Goal: Task Accomplishment & Management: Complete application form

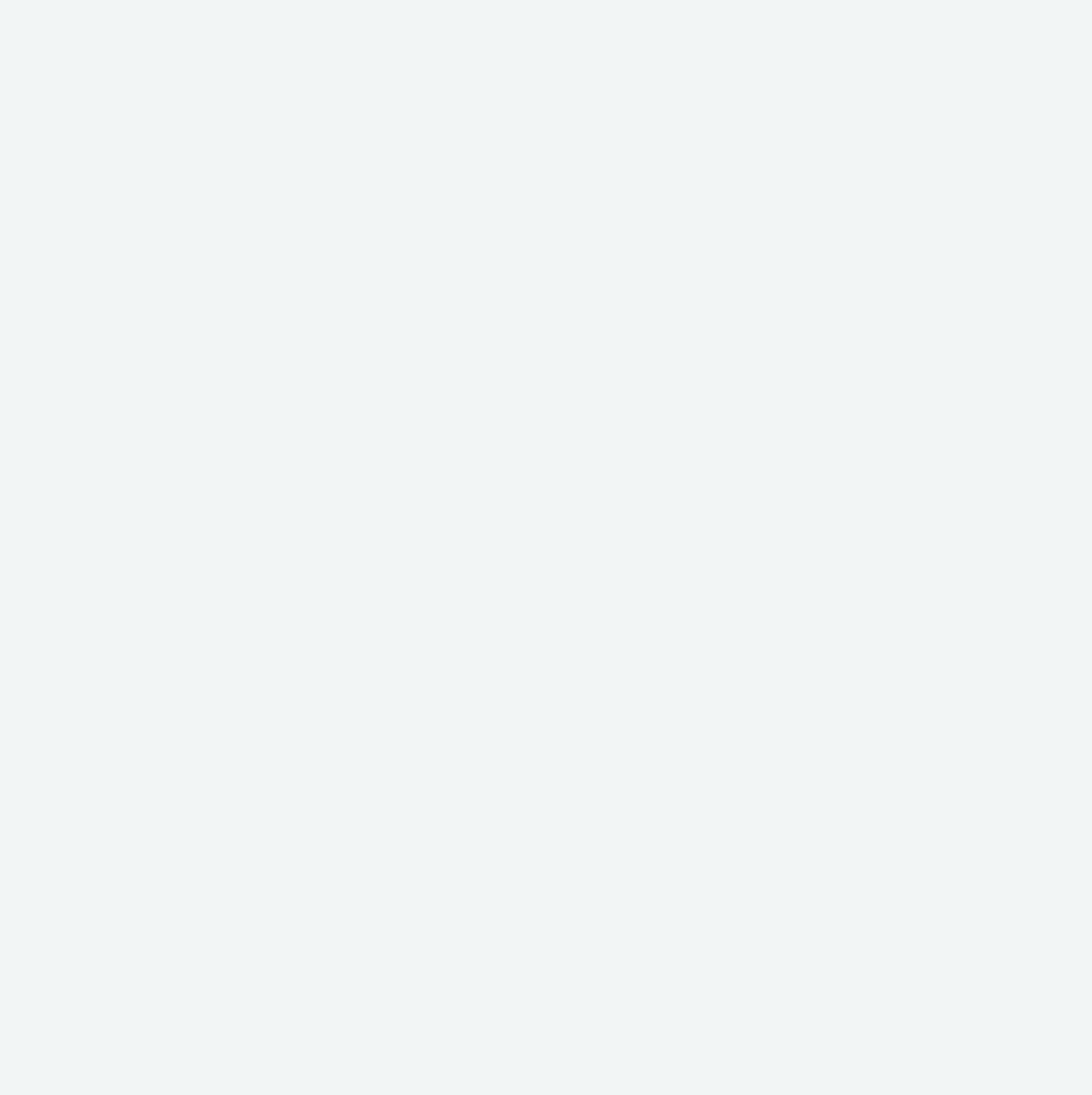
drag, startPoint x: 0, startPoint y: 0, endPoint x: 554, endPoint y: 182, distance: 583.1
click at [549, 182] on div at bounding box center [546, 547] width 1092 height 1095
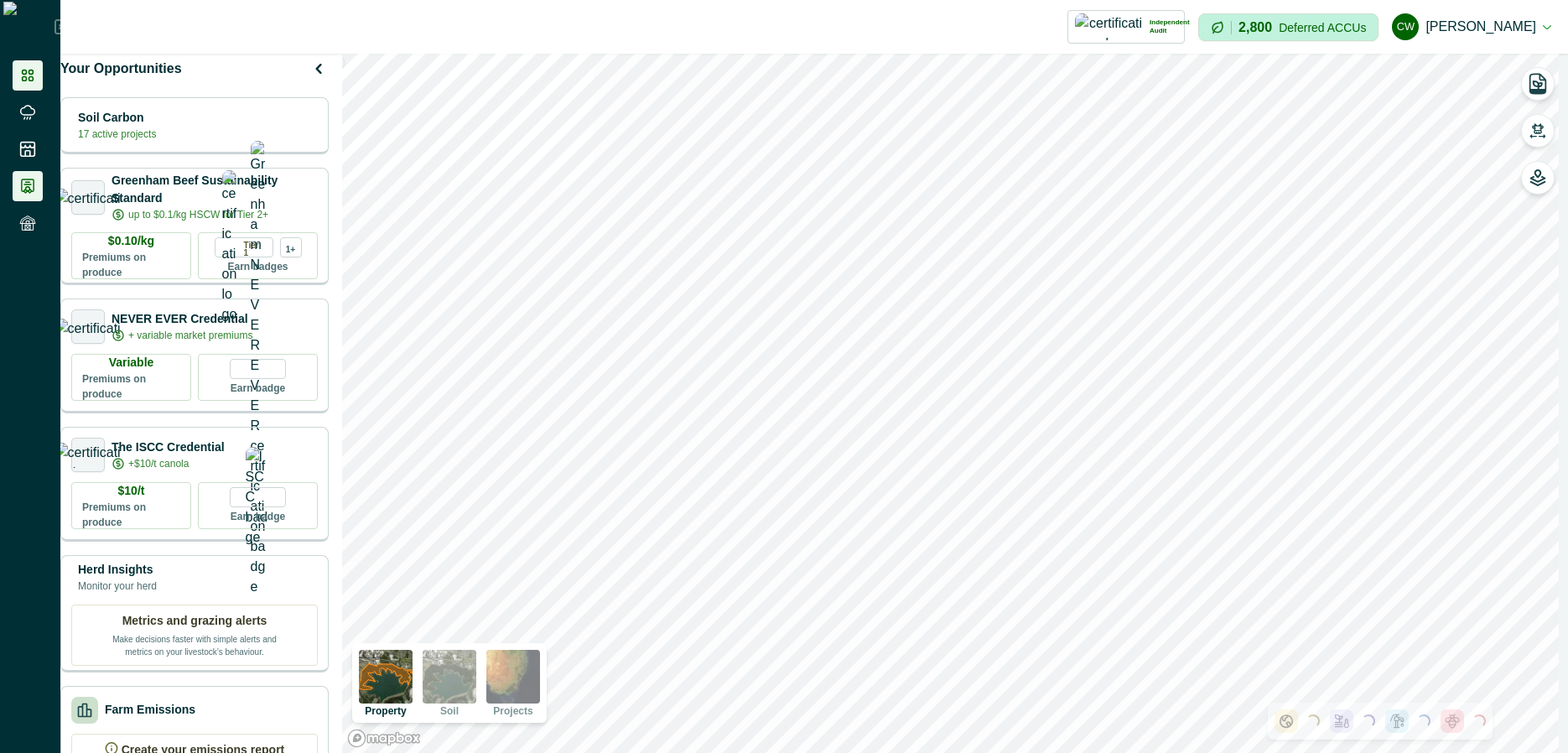
click at [23, 186] on icon at bounding box center [28, 186] width 17 height 17
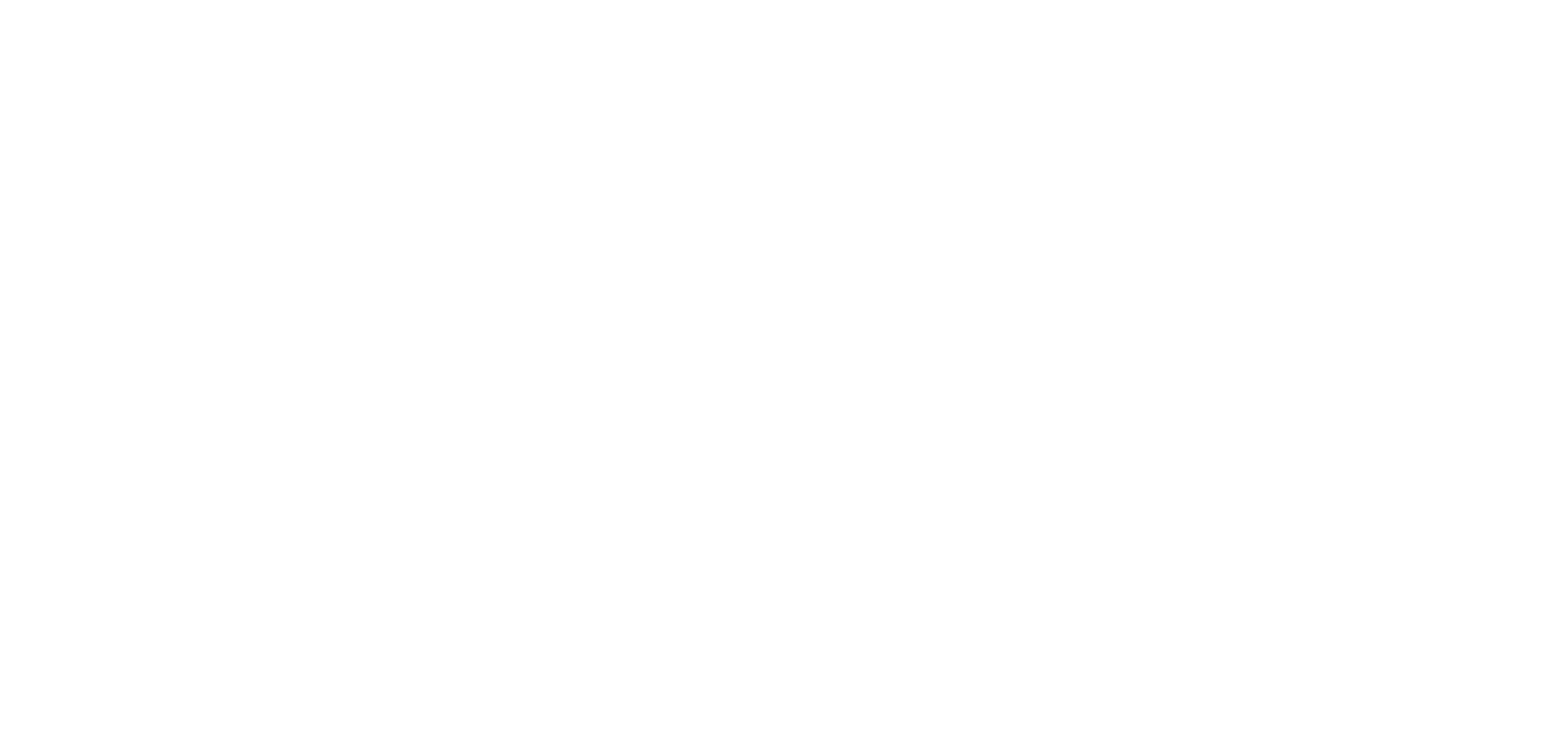
click at [355, 0] on html at bounding box center [784, 0] width 1568 height 0
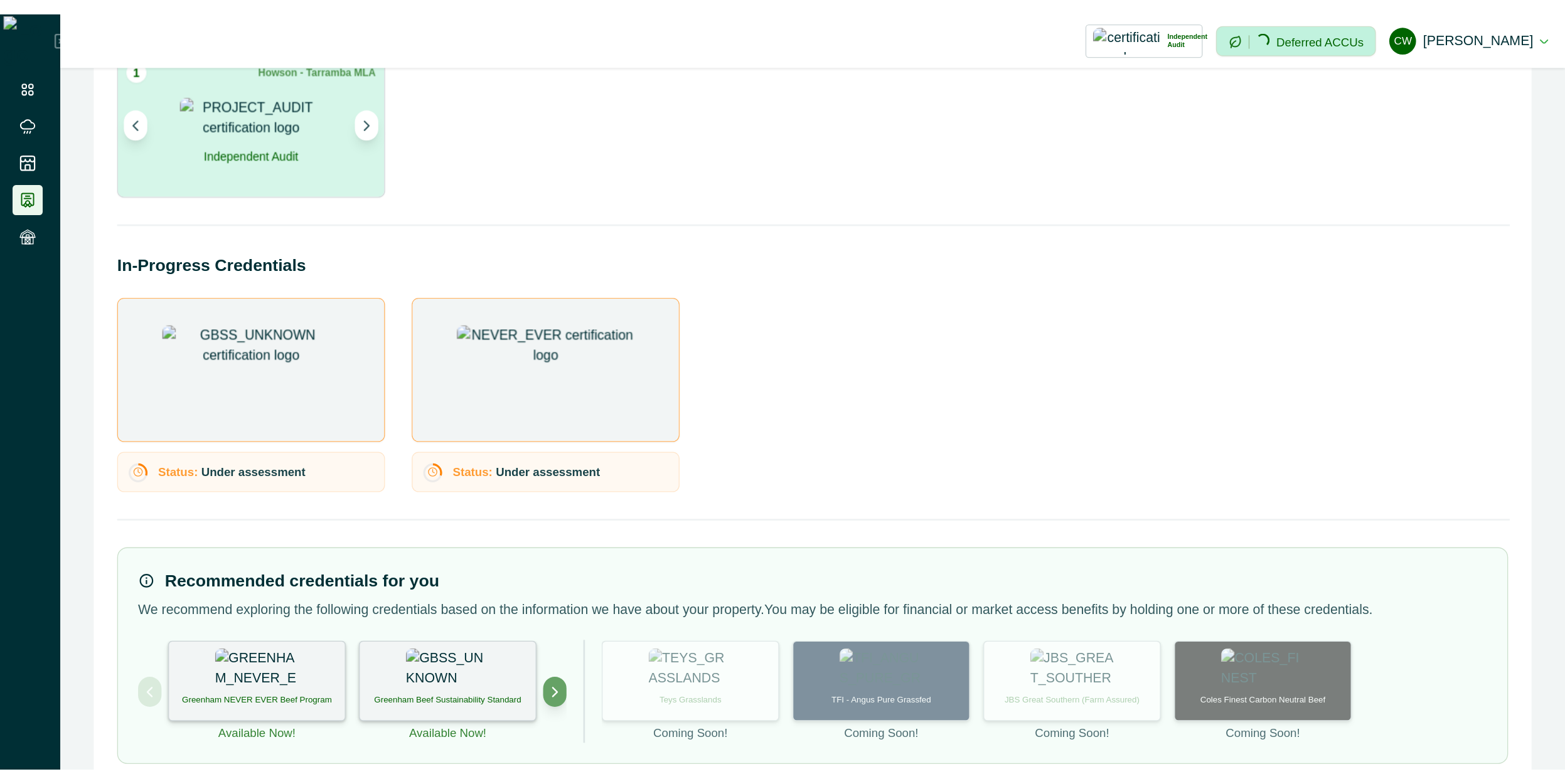
scroll to position [109, 0]
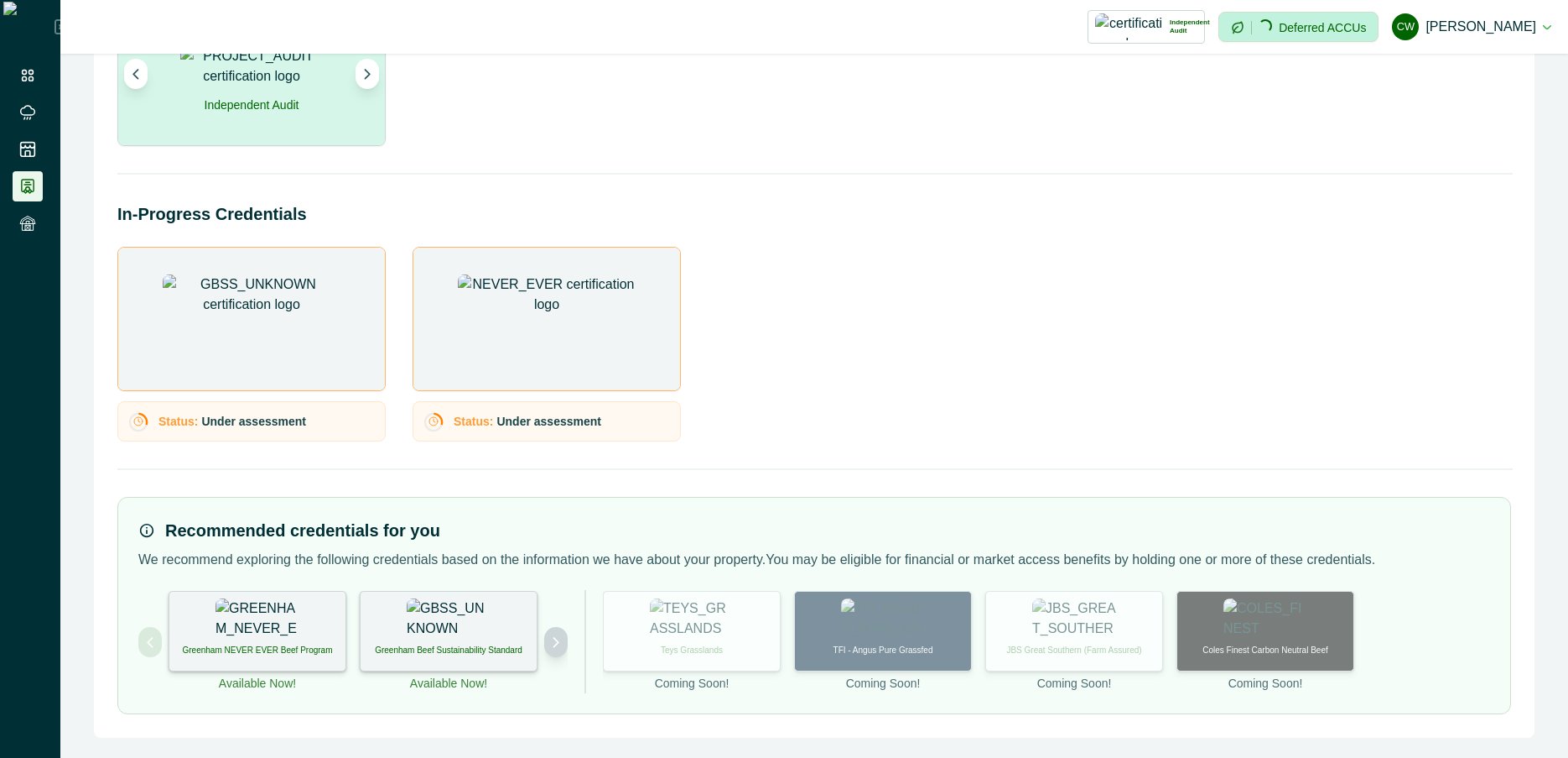
click at [526, 649] on button "Next project" at bounding box center [555, 641] width 23 height 30
click at [460, 626] on img at bounding box center [448, 619] width 84 height 42
click at [478, 640] on div "Deforestation-free Beef" at bounding box center [448, 631] width 178 height 80
click at [471, 673] on div "Deforestation-free Beef Available Now!" at bounding box center [448, 641] width 178 height 102
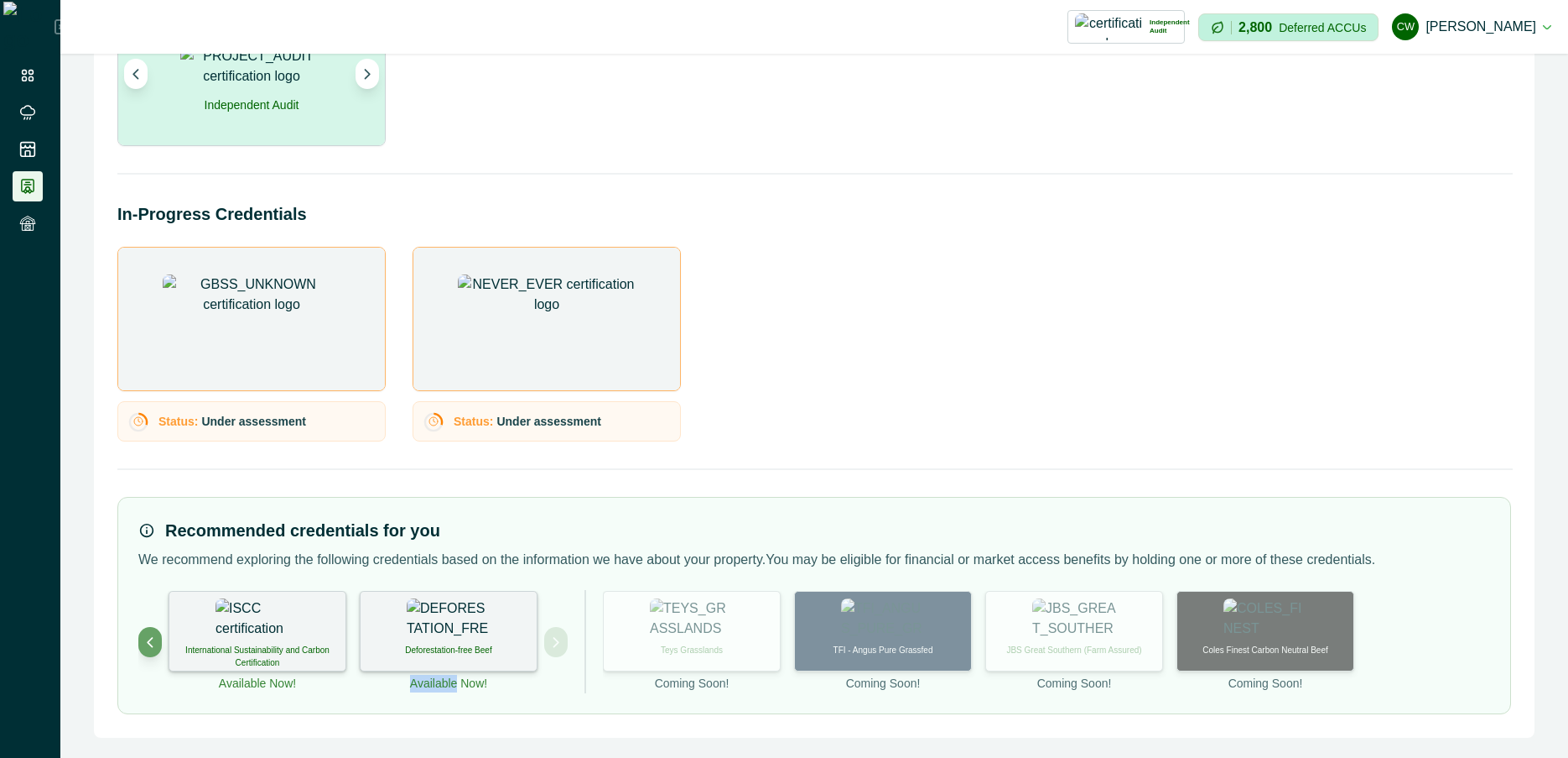
click at [471, 673] on div "Deforestation-free Beef Available Now!" at bounding box center [448, 641] width 178 height 102
click at [526, 538] on div "Recommended credentials for you" at bounding box center [814, 530] width 1352 height 25
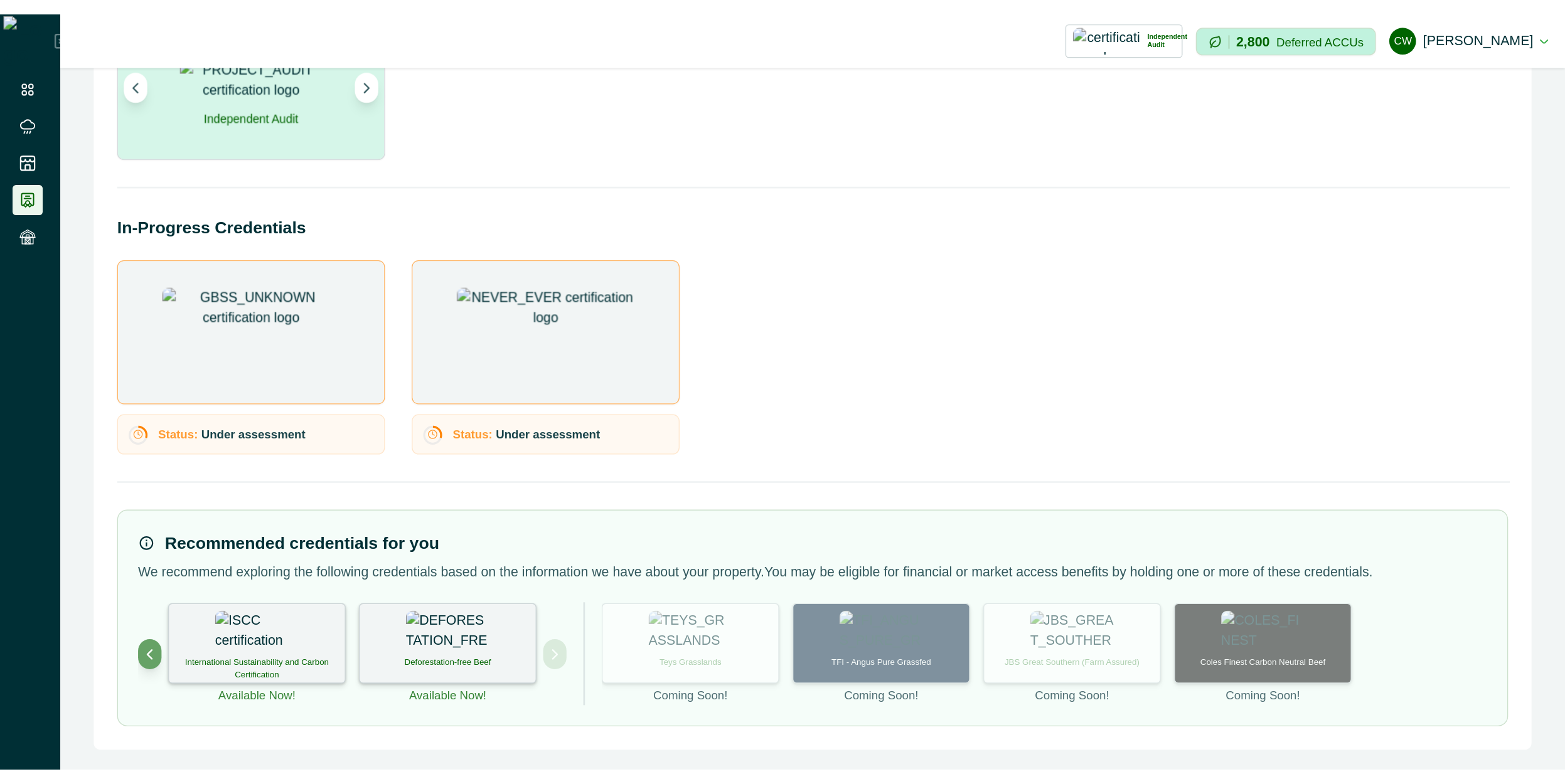
scroll to position [0, 0]
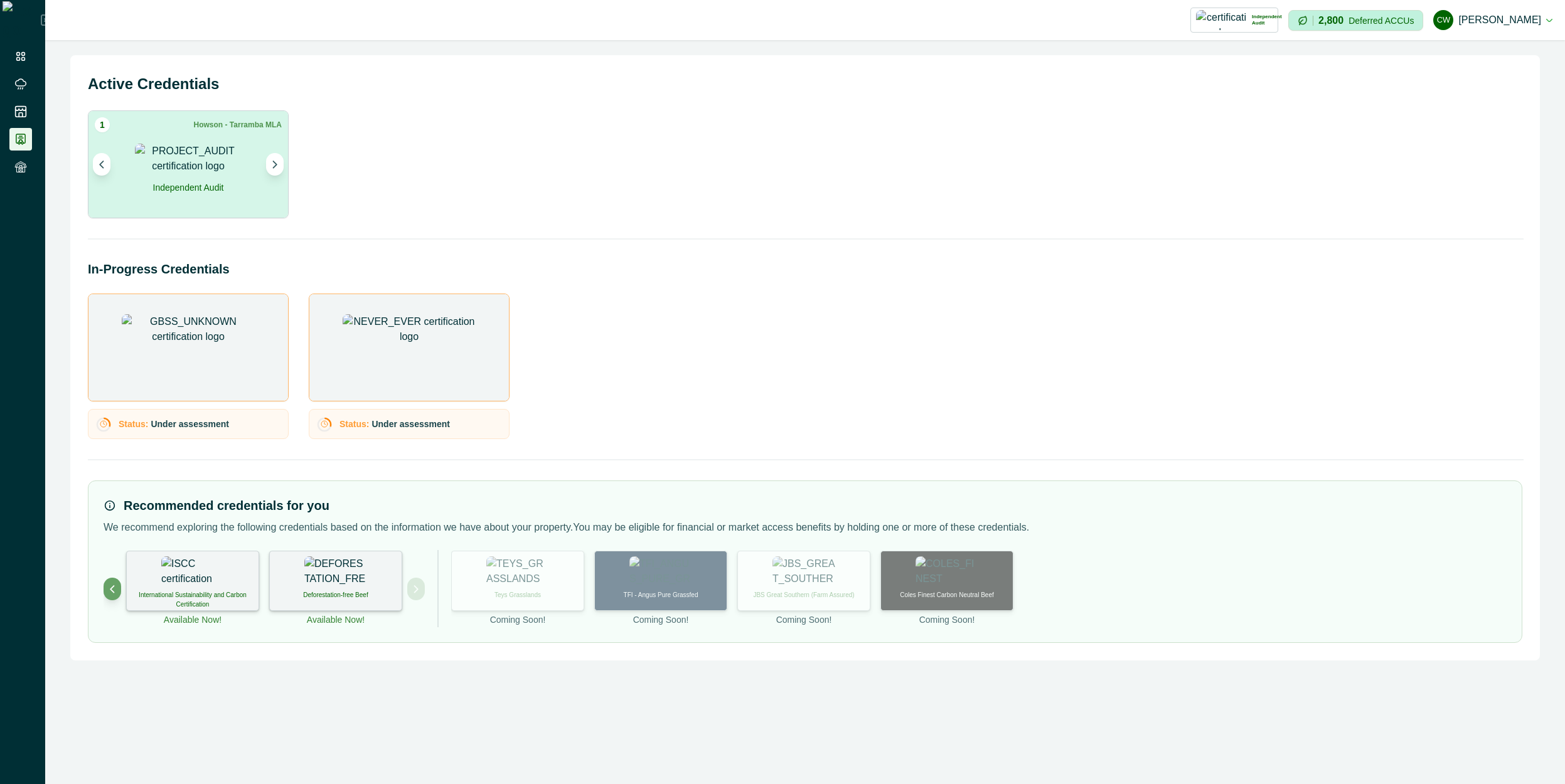
click at [95, 566] on div "Recommended credentials for you We recommend exploring the following credential…" at bounding box center [805, 562] width 1435 height 162
click at [108, 566] on icon "Previous project" at bounding box center [112, 589] width 9 height 9
click at [394, 566] on icon "Next project" at bounding box center [416, 589] width 9 height 9
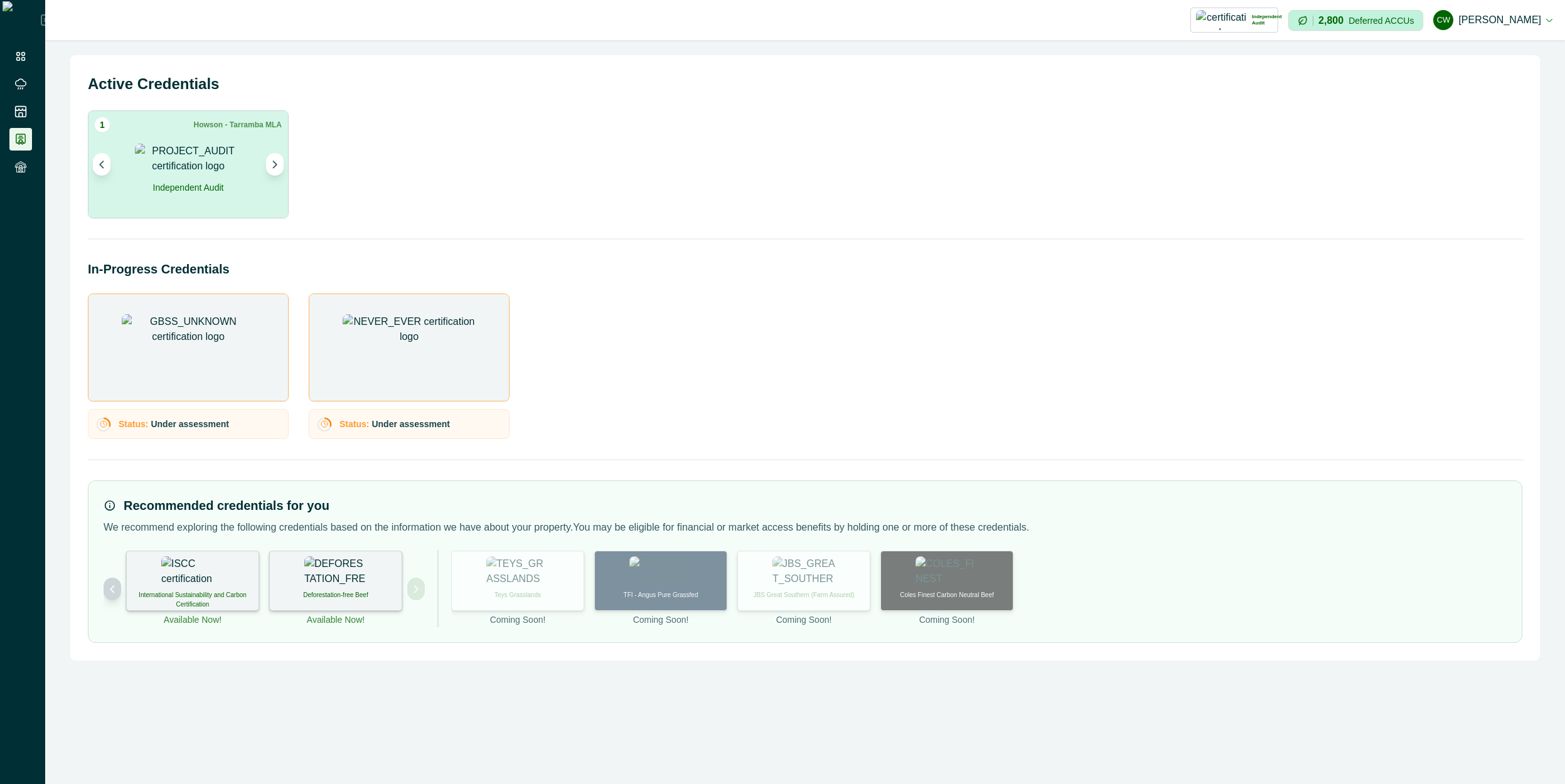
click at [107, 566] on button "Previous project" at bounding box center [112, 588] width 17 height 22
click at [394, 566] on button "Next project" at bounding box center [415, 588] width 17 height 22
click at [114, 566] on icon "Previous project" at bounding box center [112, 589] width 9 height 9
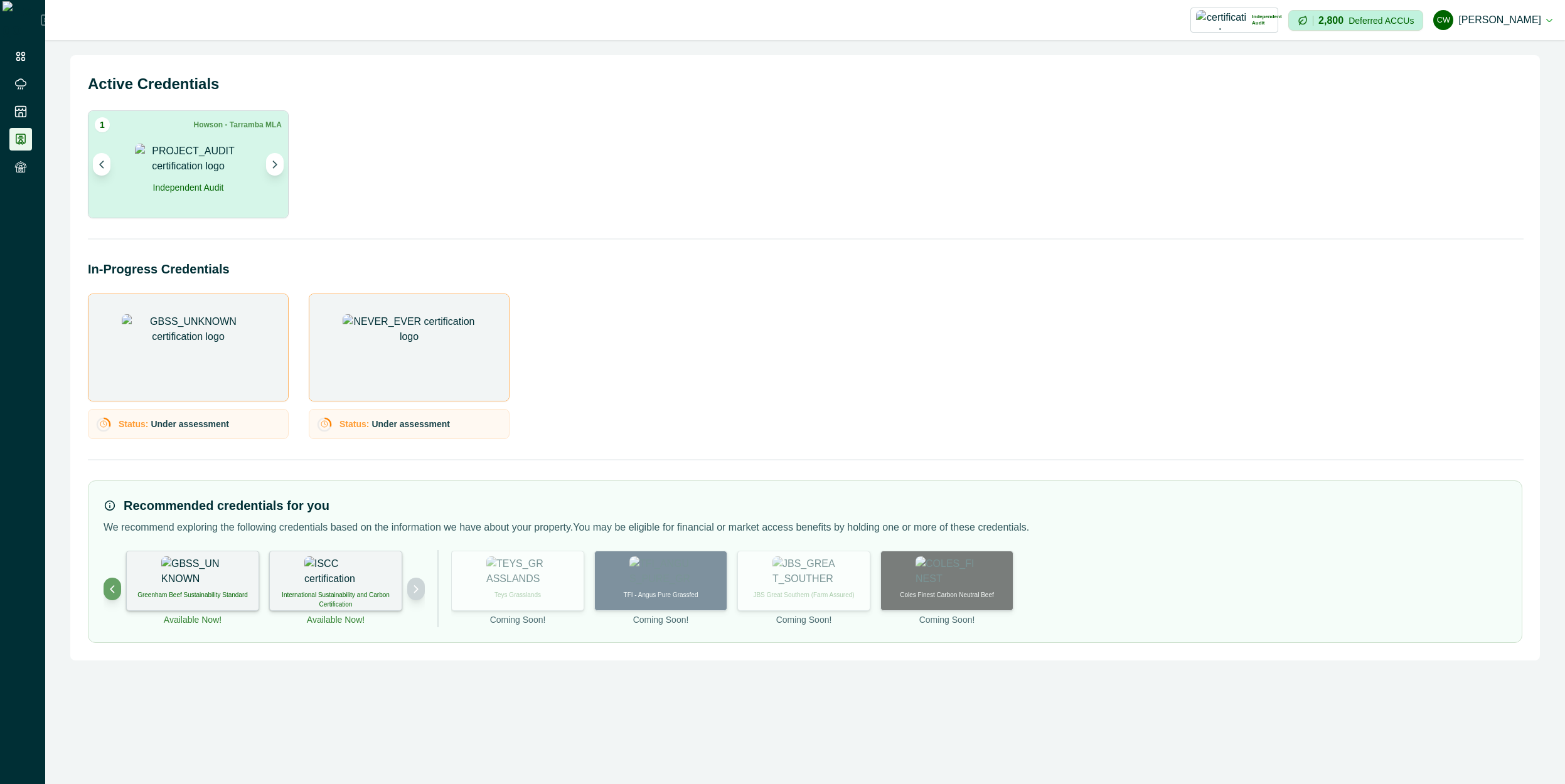
click at [394, 566] on icon "Next project" at bounding box center [416, 589] width 9 height 9
click at [118, 566] on button "Previous project" at bounding box center [112, 588] width 17 height 22
click at [111, 566] on icon "Previous project" at bounding box center [112, 589] width 9 height 9
click at [394, 348] on div "Status: Under assessment Status: Under assessment" at bounding box center [805, 367] width 1435 height 146
click at [394, 566] on icon "Next project" at bounding box center [416, 589] width 9 height 9
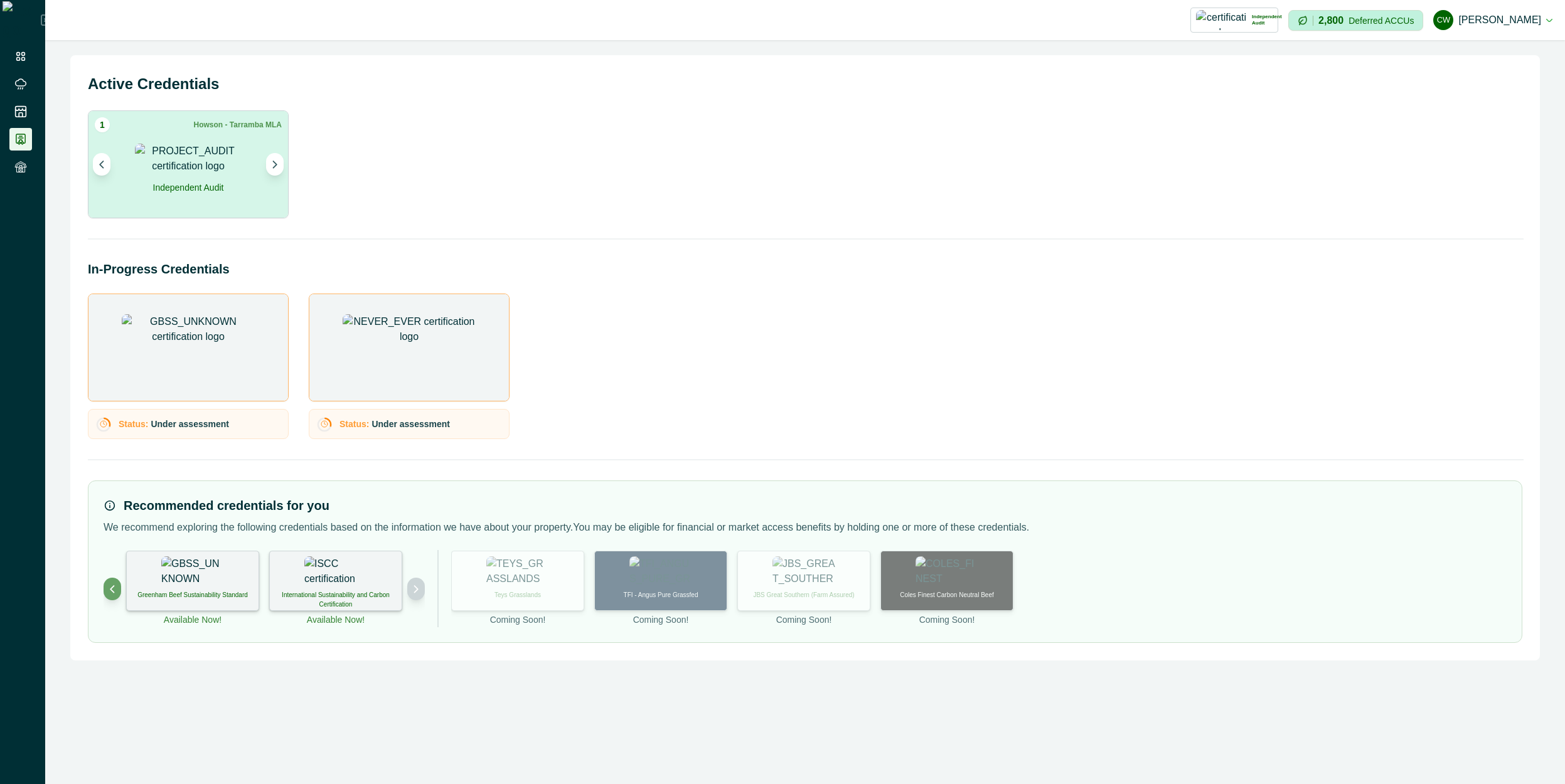
click at [394, 566] on icon "Next project" at bounding box center [416, 589] width 9 height 9
click at [347, 566] on img at bounding box center [335, 572] width 63 height 31
click at [339, 566] on div "Deforestation-free Beef" at bounding box center [335, 581] width 133 height 60
click at [339, 566] on p "Available Now!" at bounding box center [335, 620] width 58 height 13
click at [327, 566] on p "Deforestation-free Beef" at bounding box center [335, 595] width 65 height 10
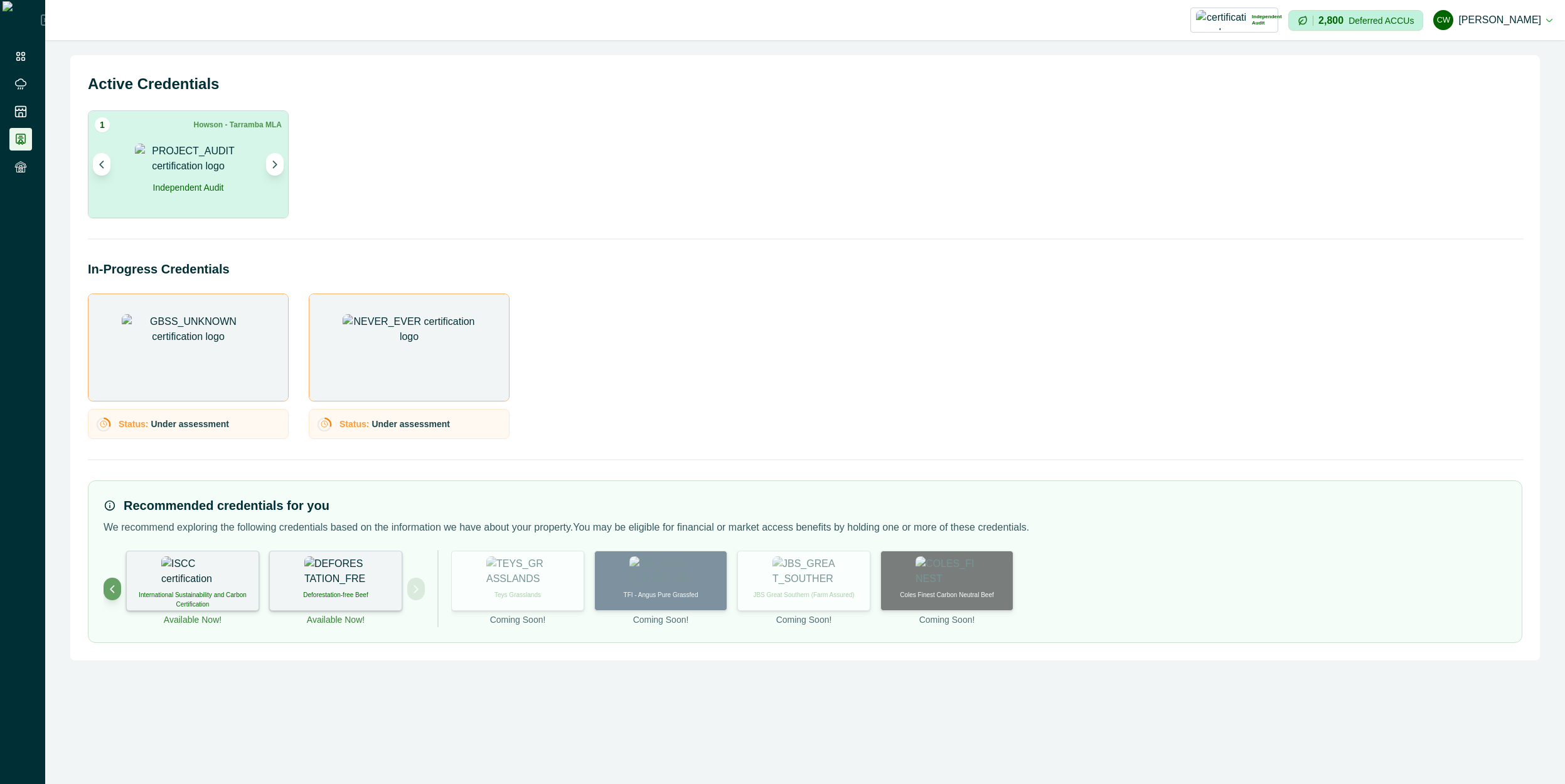
click at [323, 566] on p "Available Now!" at bounding box center [335, 620] width 58 height 13
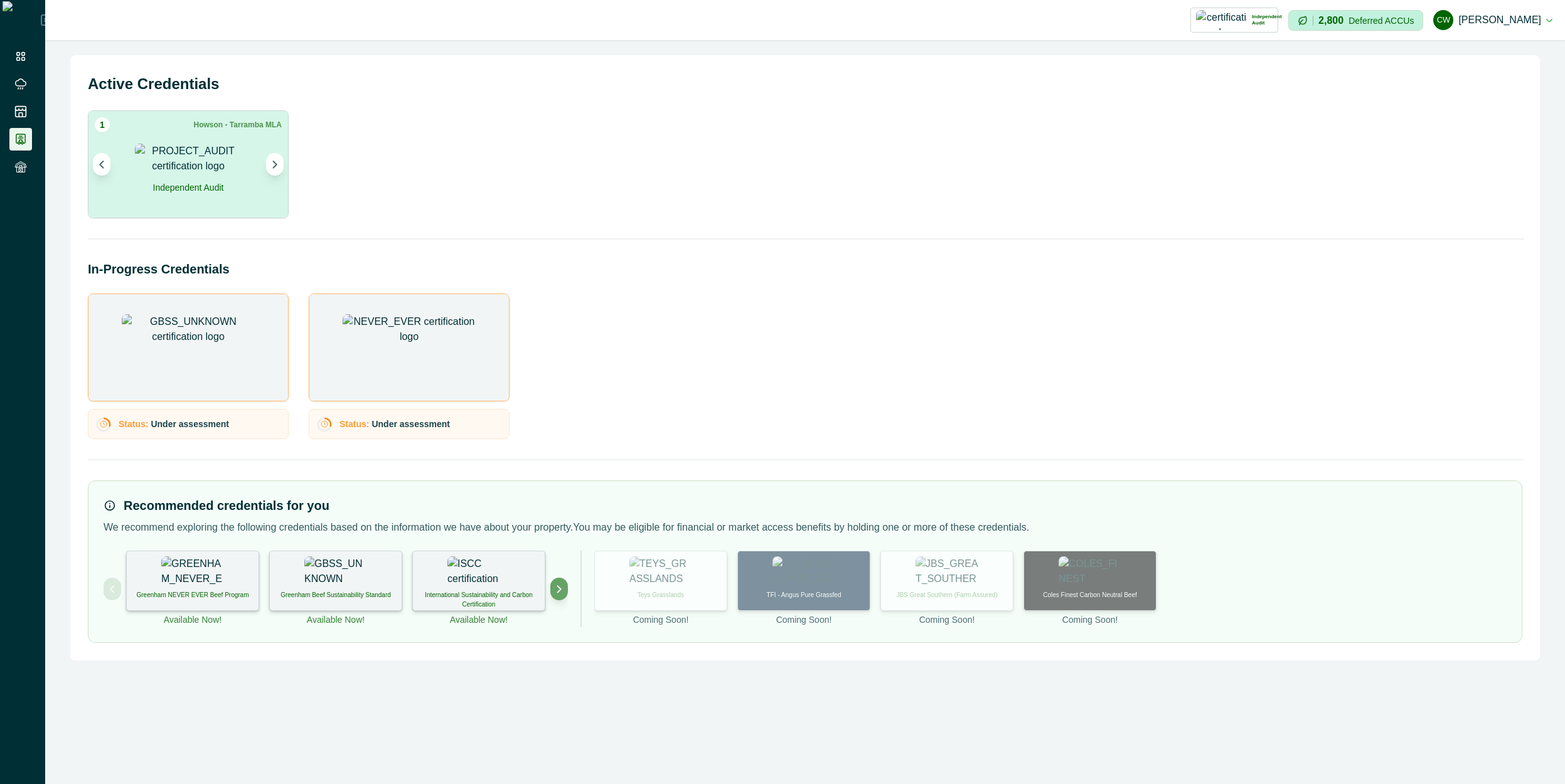
drag, startPoint x: 475, startPoint y: 208, endPoint x: 294, endPoint y: 222, distance: 181.5
click at [475, 207] on div "1 Howson - Tarramba MLA Independent [PERSON_NAME] MLA Description ACCU scheme i…" at bounding box center [805, 164] width 1435 height 108
click at [560, 588] on icon "Next project" at bounding box center [559, 589] width 3 height 7
click at [459, 607] on div "Deforestation-free Beef" at bounding box center [479, 581] width 133 height 60
click at [482, 580] on img at bounding box center [479, 572] width 63 height 31
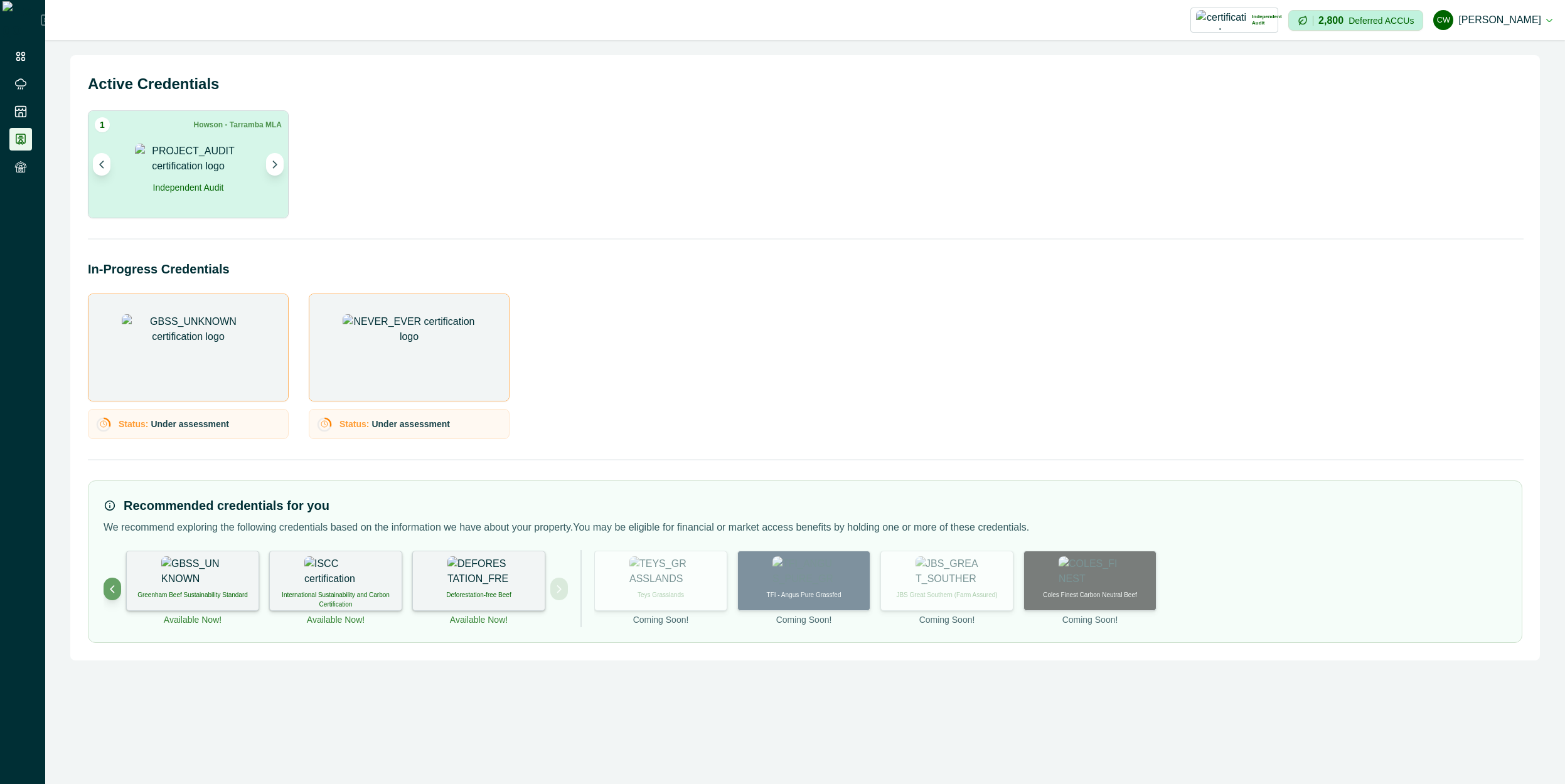
click at [495, 577] on div "Deforestation-free Beef" at bounding box center [479, 581] width 133 height 60
click at [558, 590] on icon "Next project" at bounding box center [559, 589] width 9 height 9
drag, startPoint x: 457, startPoint y: 585, endPoint x: 436, endPoint y: 589, distance: 21.4
click at [458, 585] on div "Deforestation-free Beef" at bounding box center [479, 581] width 133 height 60
click at [466, 599] on p "Deforestation-free Beef" at bounding box center [478, 595] width 65 height 10
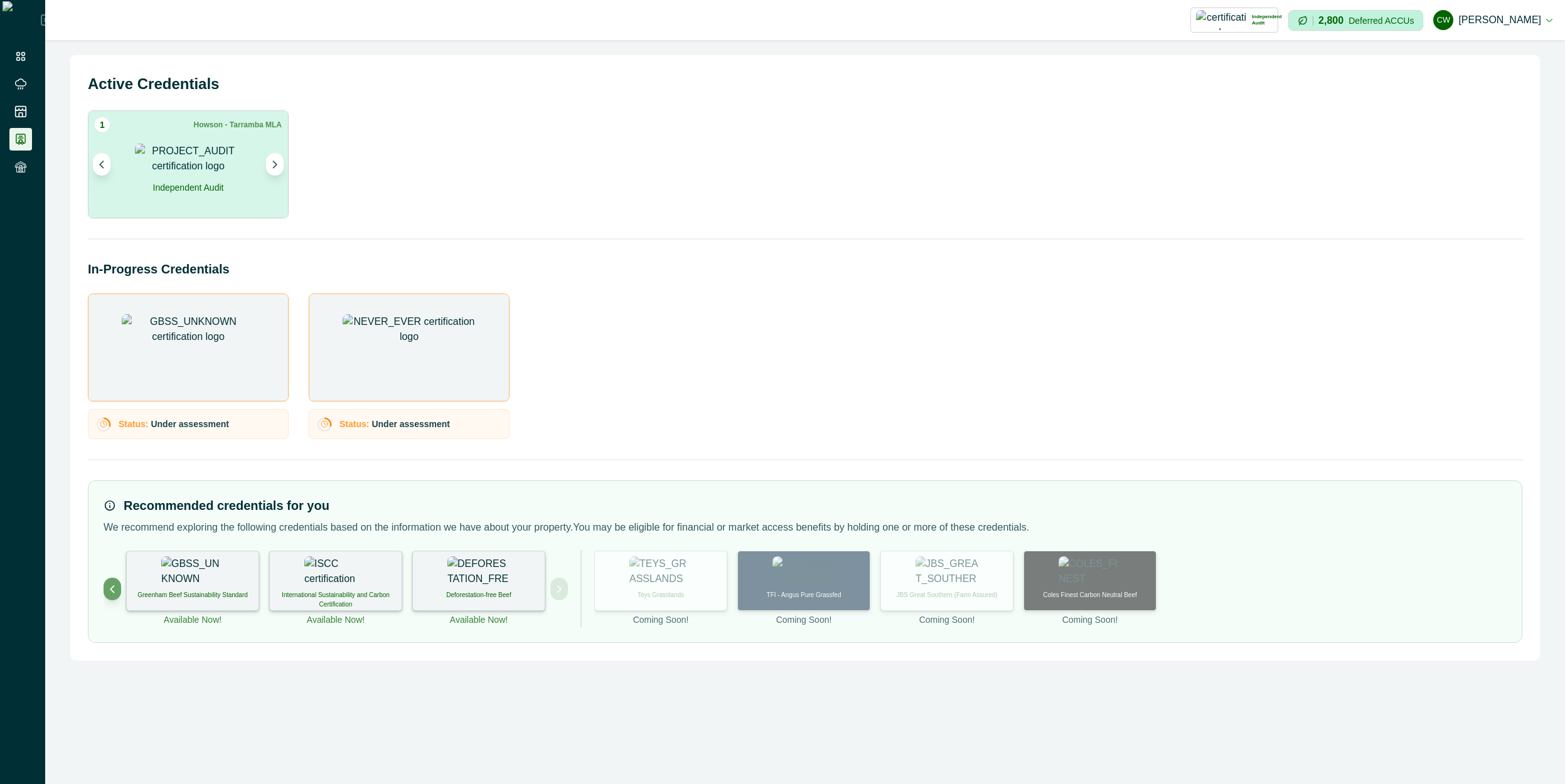
drag, startPoint x: 479, startPoint y: 617, endPoint x: 491, endPoint y: 587, distance: 32.3
click at [480, 617] on p "Available Now!" at bounding box center [479, 620] width 58 height 13
click at [491, 587] on img at bounding box center [479, 572] width 63 height 31
click at [528, 580] on div "Deforestation-free Beef" at bounding box center [479, 581] width 133 height 60
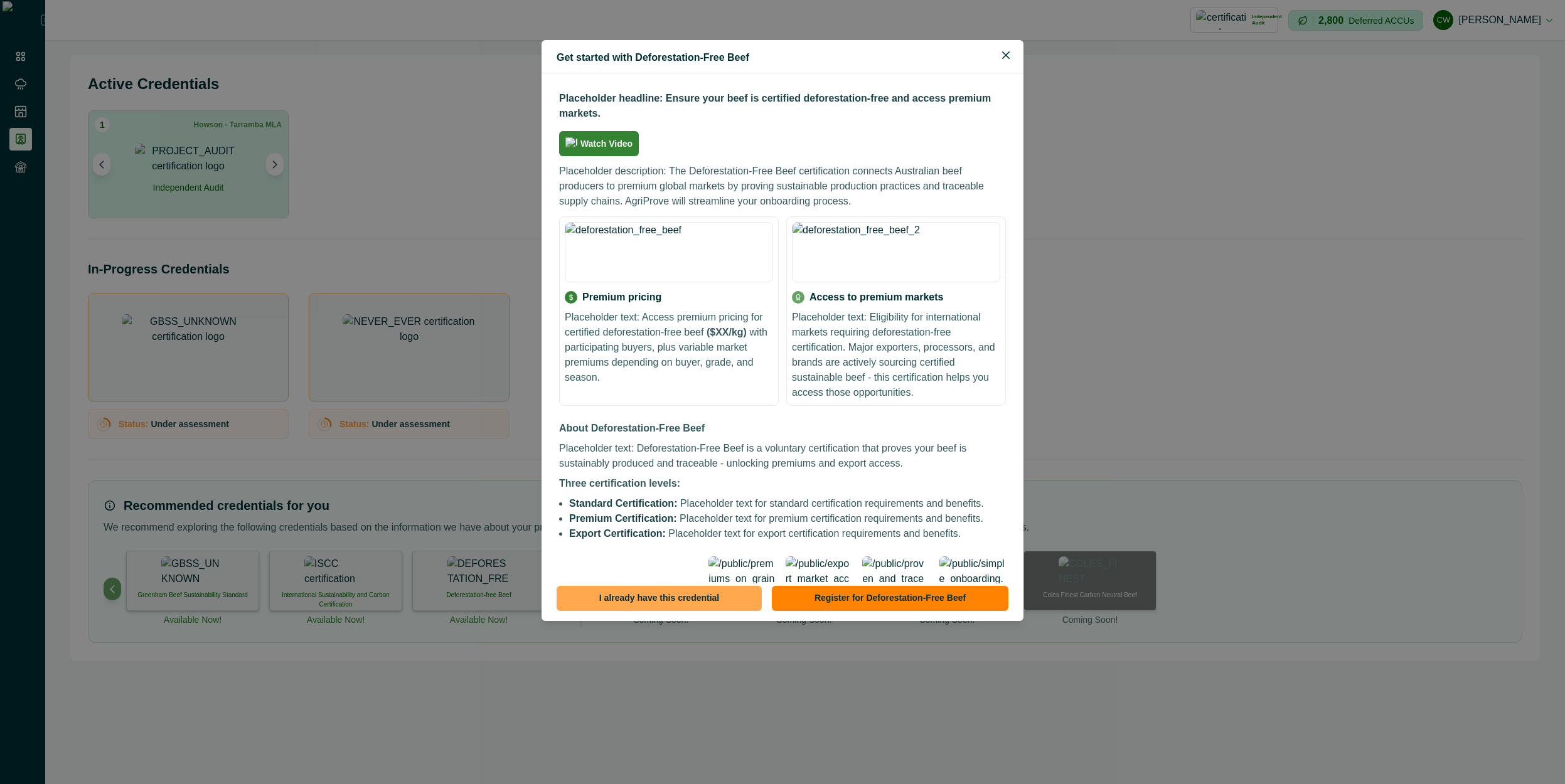
click at [664, 601] on button "I already have this credential" at bounding box center [659, 598] width 205 height 25
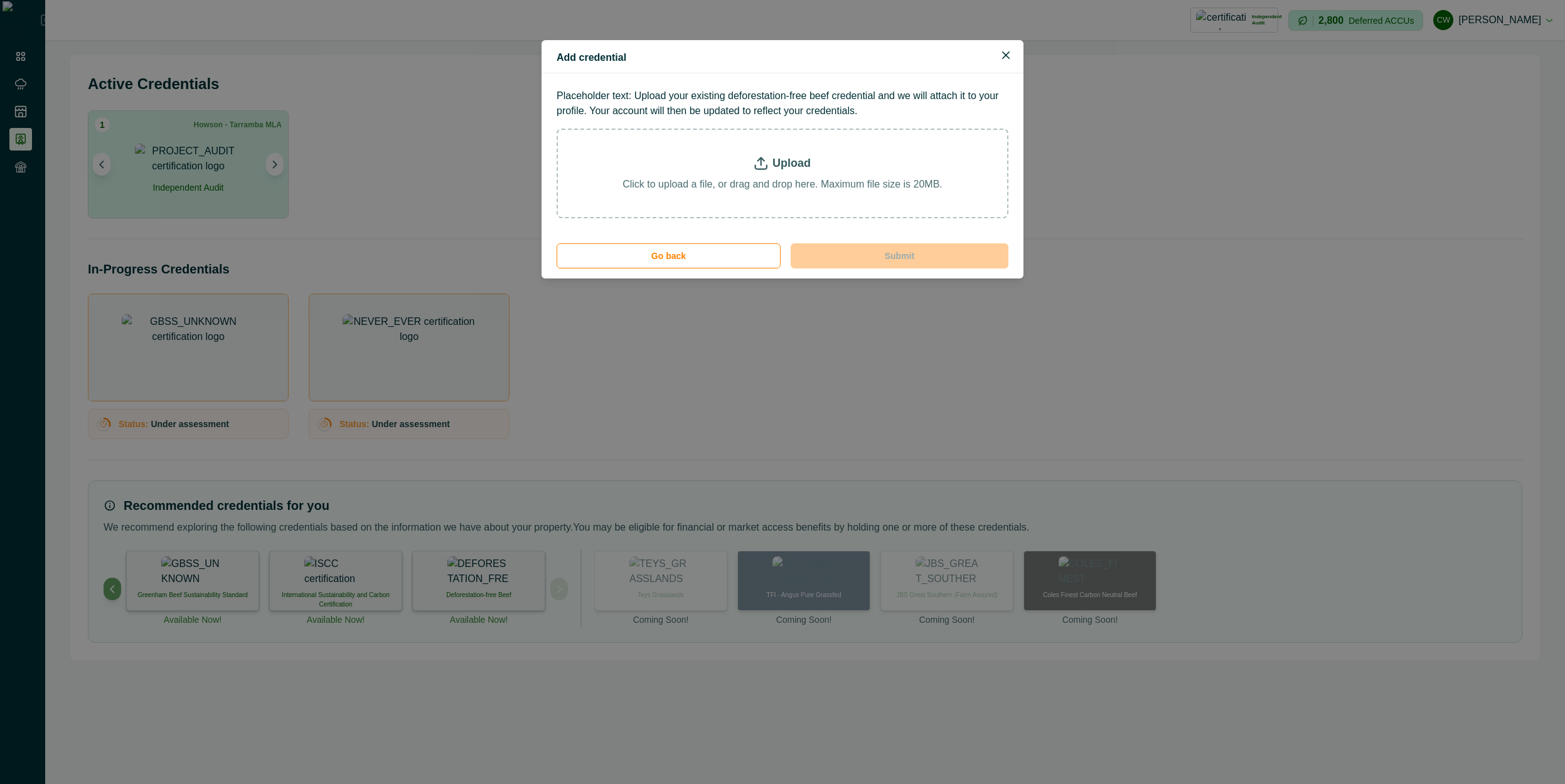
click at [776, 157] on p "Upload" at bounding box center [792, 164] width 38 height 17
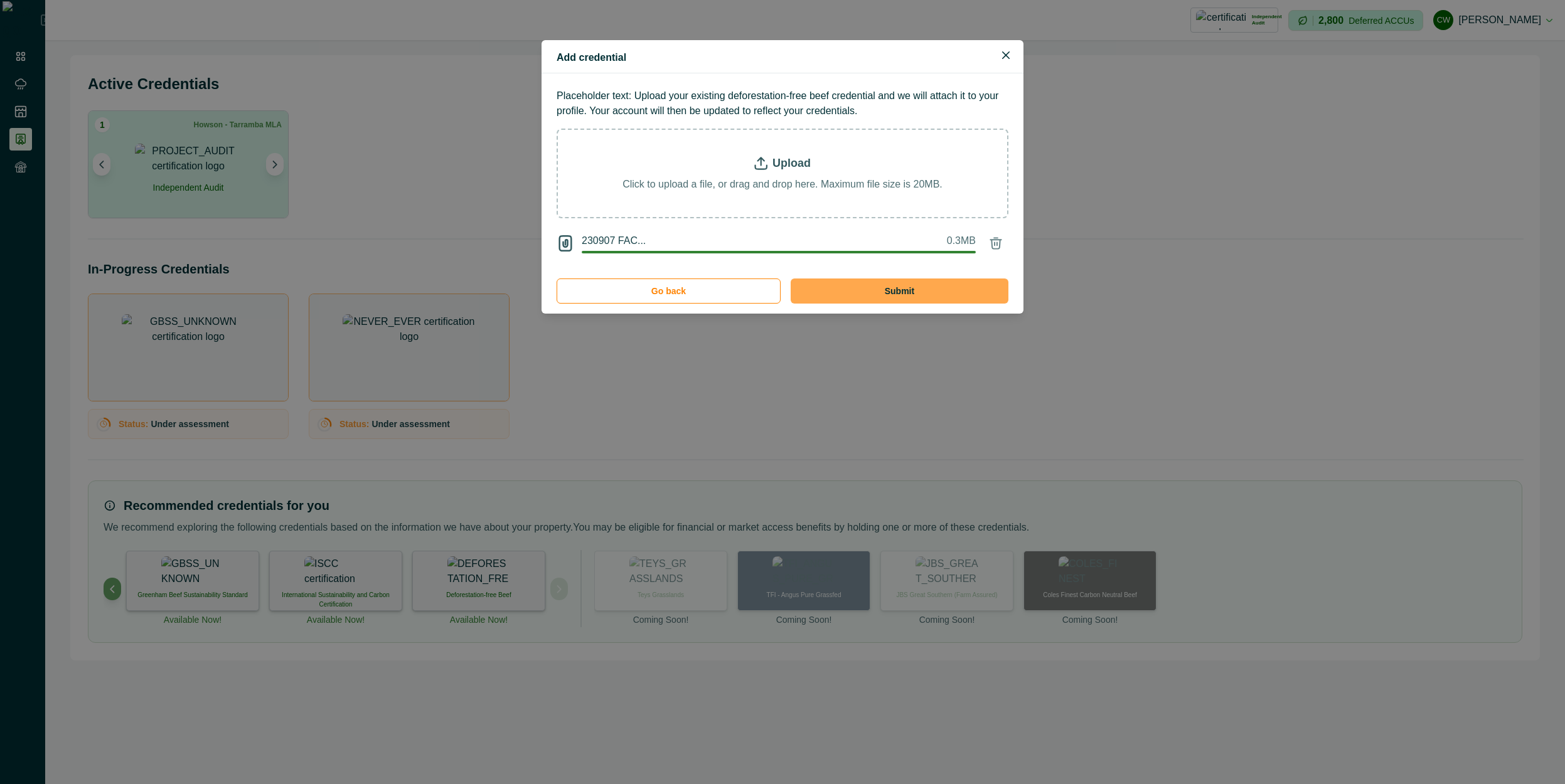
click at [912, 288] on button "Submit" at bounding box center [899, 291] width 218 height 25
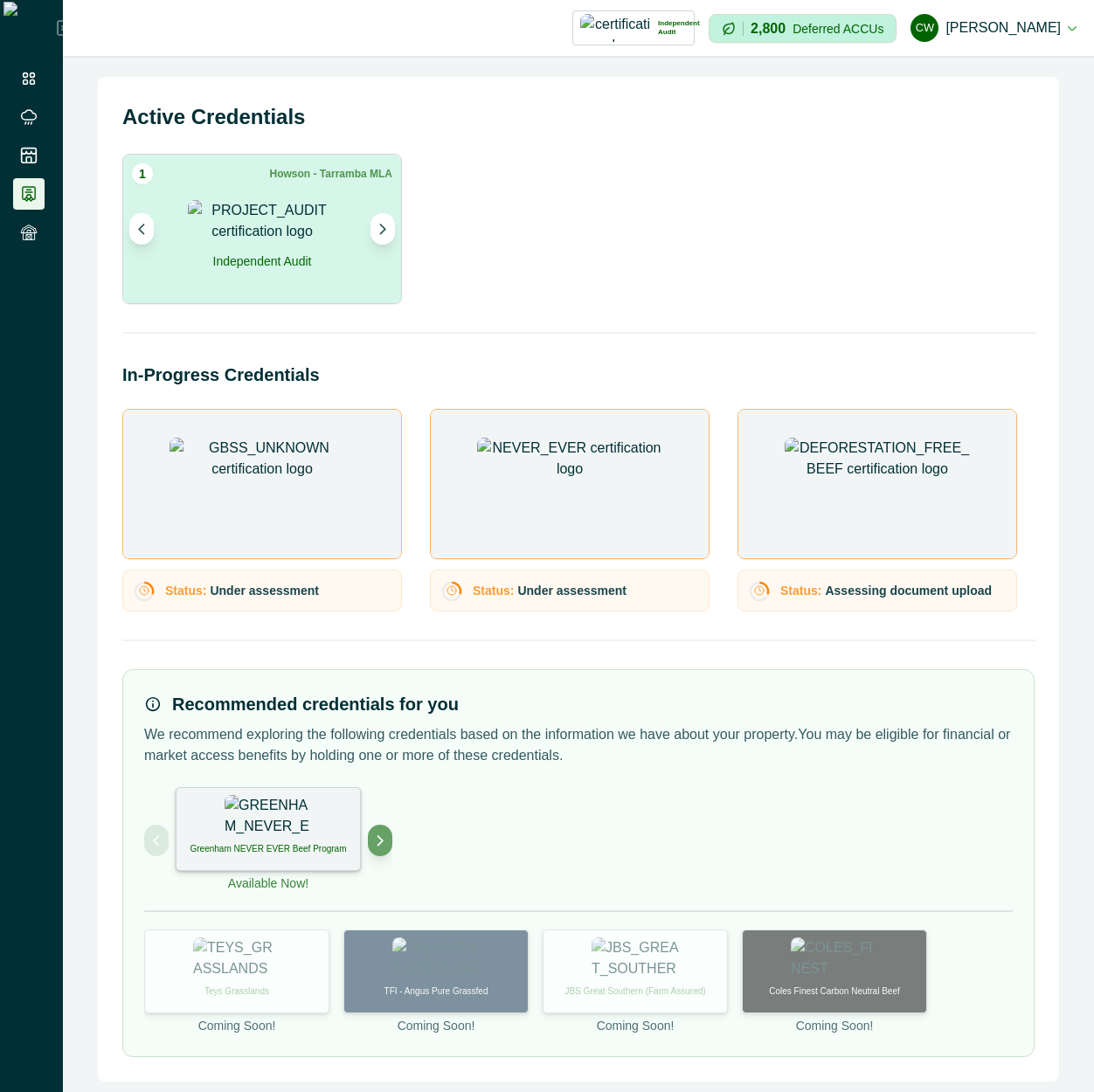
click at [763, 701] on div "Recommended credentials for you" at bounding box center [579, 704] width 869 height 26
click at [891, 511] on img at bounding box center [878, 486] width 185 height 96
click at [895, 513] on img at bounding box center [878, 486] width 185 height 96
click at [869, 632] on div "Active Credentials 1 Howson - Tarramba MLA Independent Audit Howson - Tarramba …" at bounding box center [579, 578] width 961 height 1005
click at [893, 515] on img at bounding box center [878, 486] width 185 height 96
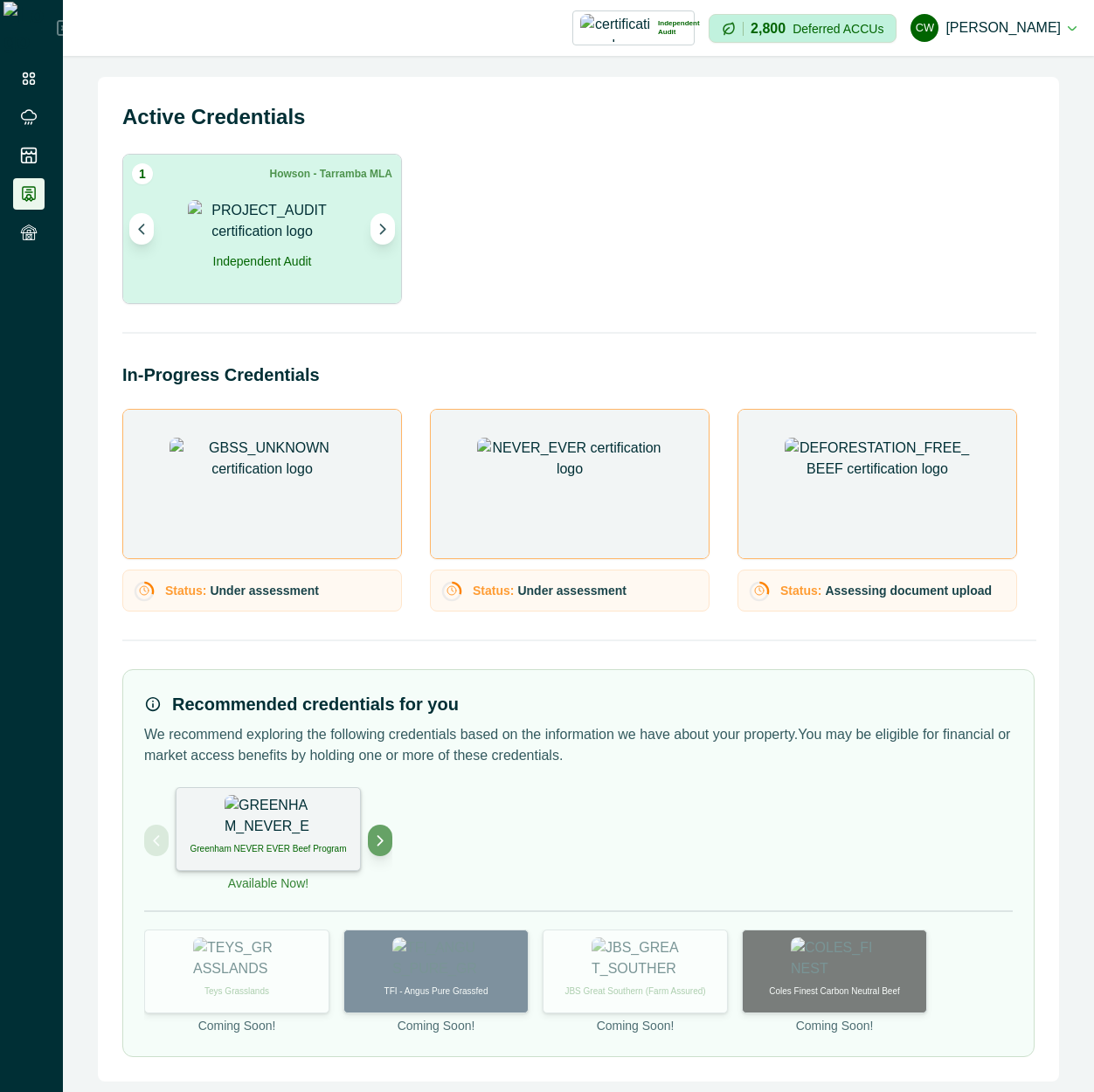
click at [717, 291] on div "1 Howson - Tarramba MLA Independent Audit Howson - Tarramba MLA Description ACC…" at bounding box center [578, 229] width 912 height 150
click at [881, 493] on img at bounding box center [878, 486] width 185 height 96
click at [877, 607] on div "Status: Assessing document upload" at bounding box center [878, 590] width 280 height 42
click at [887, 591] on p "Assessing document upload" at bounding box center [909, 591] width 167 height 19
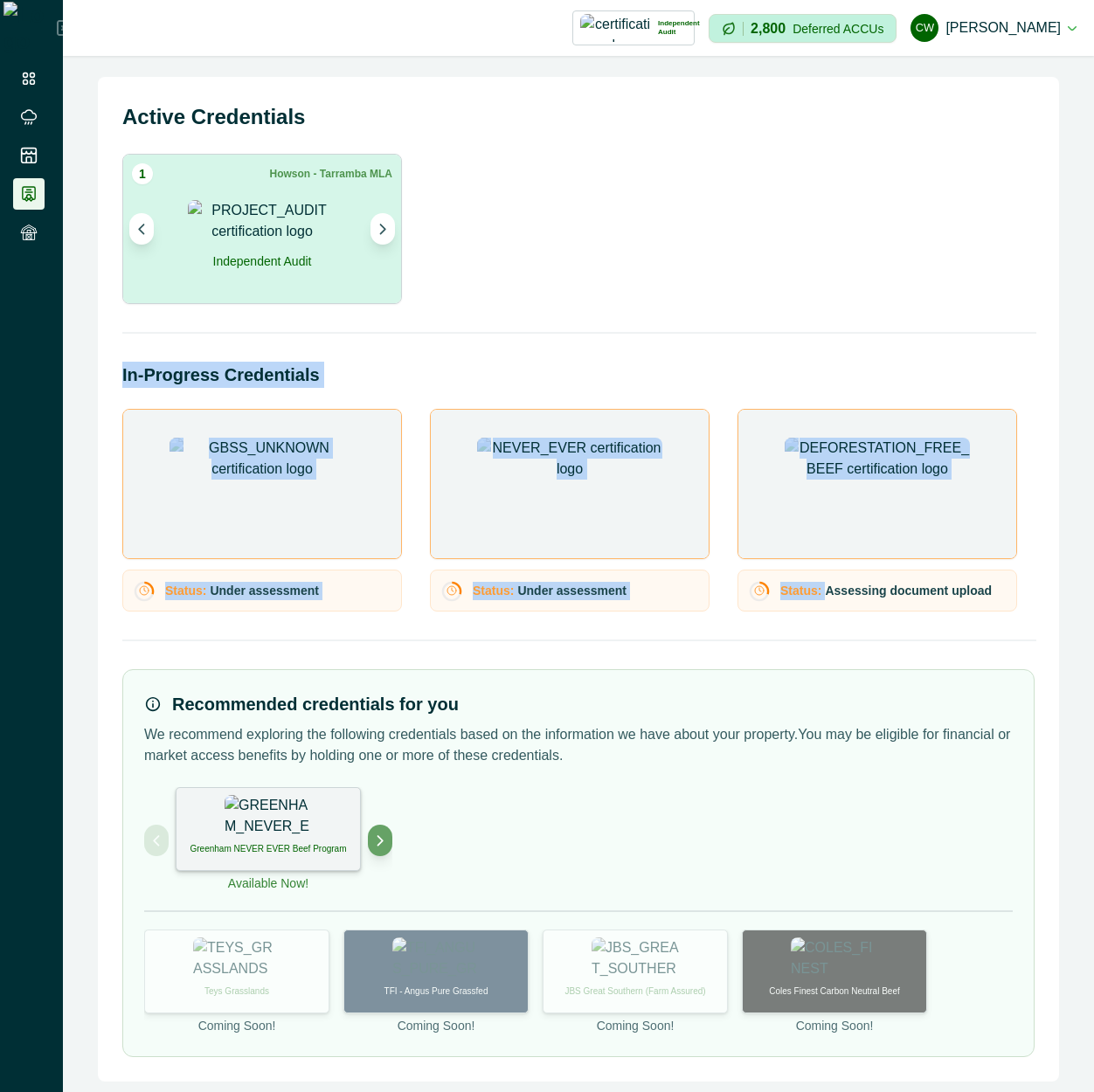
click at [887, 591] on p "Assessing document upload" at bounding box center [909, 591] width 167 height 19
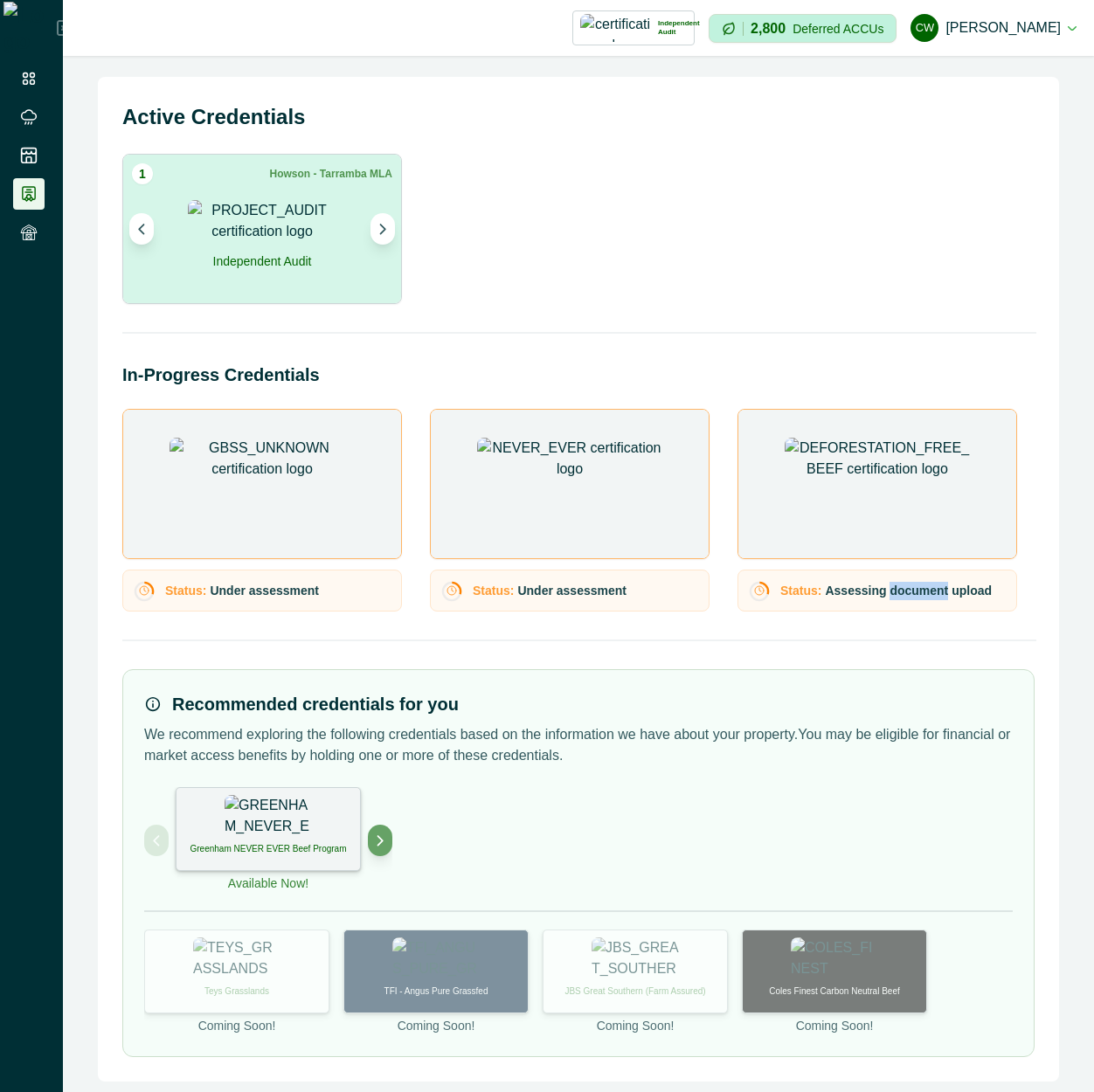
click at [887, 591] on p "Assessing document upload" at bounding box center [909, 591] width 167 height 19
click at [887, 590] on p "Assessing document upload" at bounding box center [909, 591] width 167 height 19
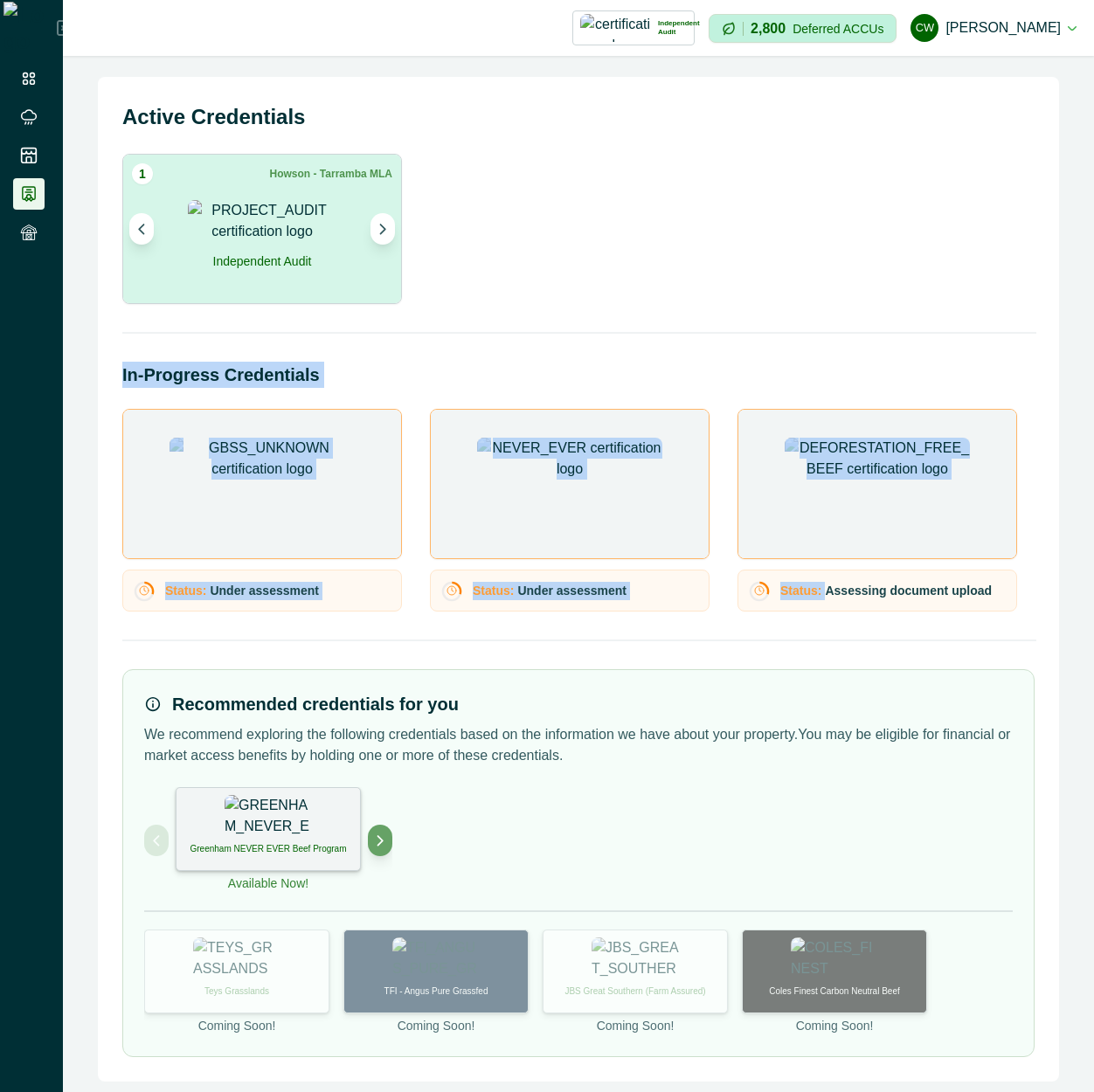
click at [887, 590] on p "Assessing document upload" at bounding box center [909, 591] width 167 height 19
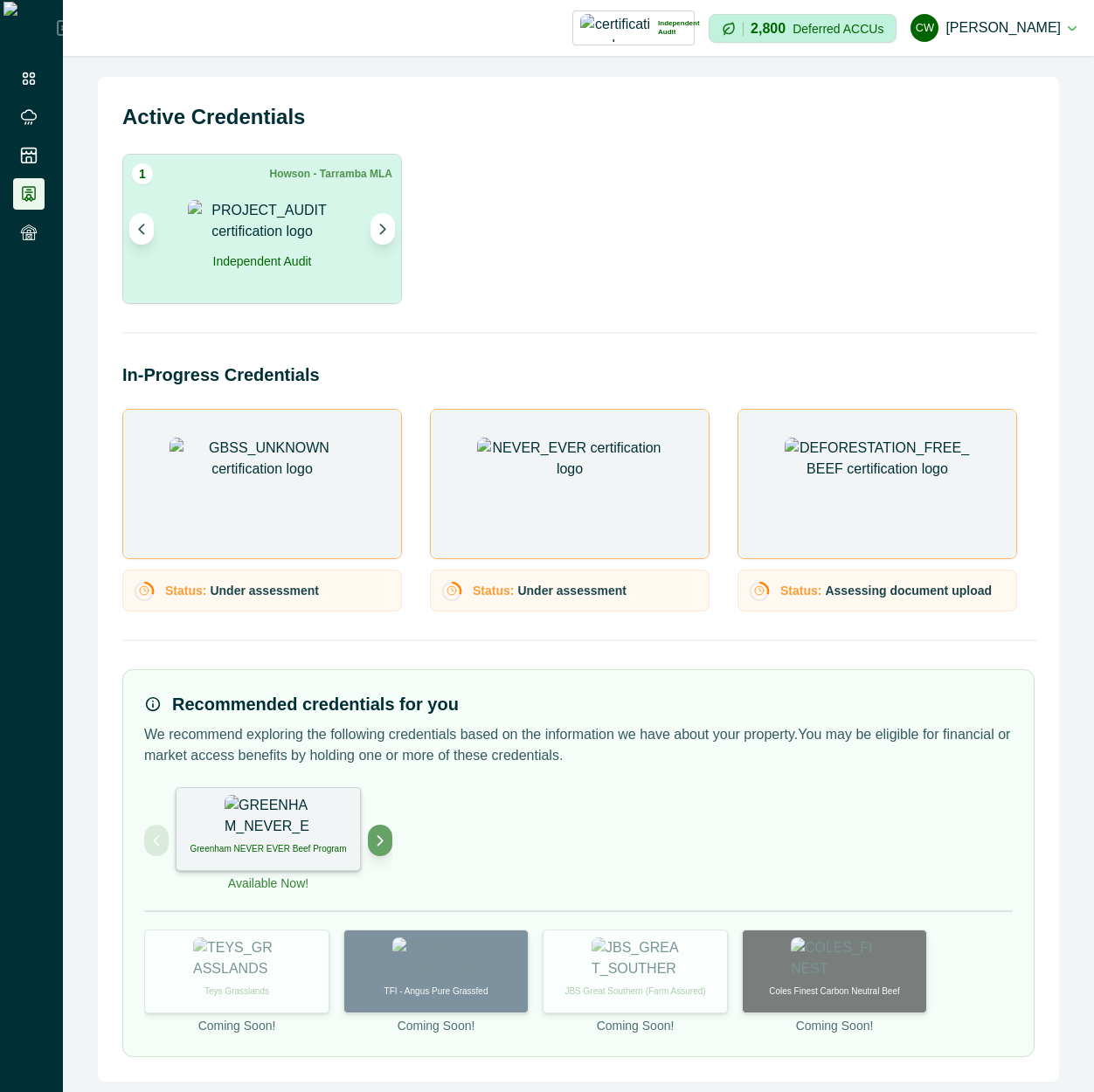
click at [863, 670] on div "Recommended credentials for you We recommend exploring the following credential…" at bounding box center [578, 863] width 912 height 388
click at [365, 851] on div "Greenham NEVER EVER Beef Program Available Now!" at bounding box center [268, 840] width 248 height 106
click at [385, 849] on button "Next project" at bounding box center [379, 840] width 24 height 31
click at [163, 842] on button "Previous project" at bounding box center [156, 840] width 24 height 31
click at [701, 835] on div "Greenham NEVER EVER Beef Program Available Now! Teys Grasslands Coming Soon! TF…" at bounding box center [579, 911] width 869 height 248
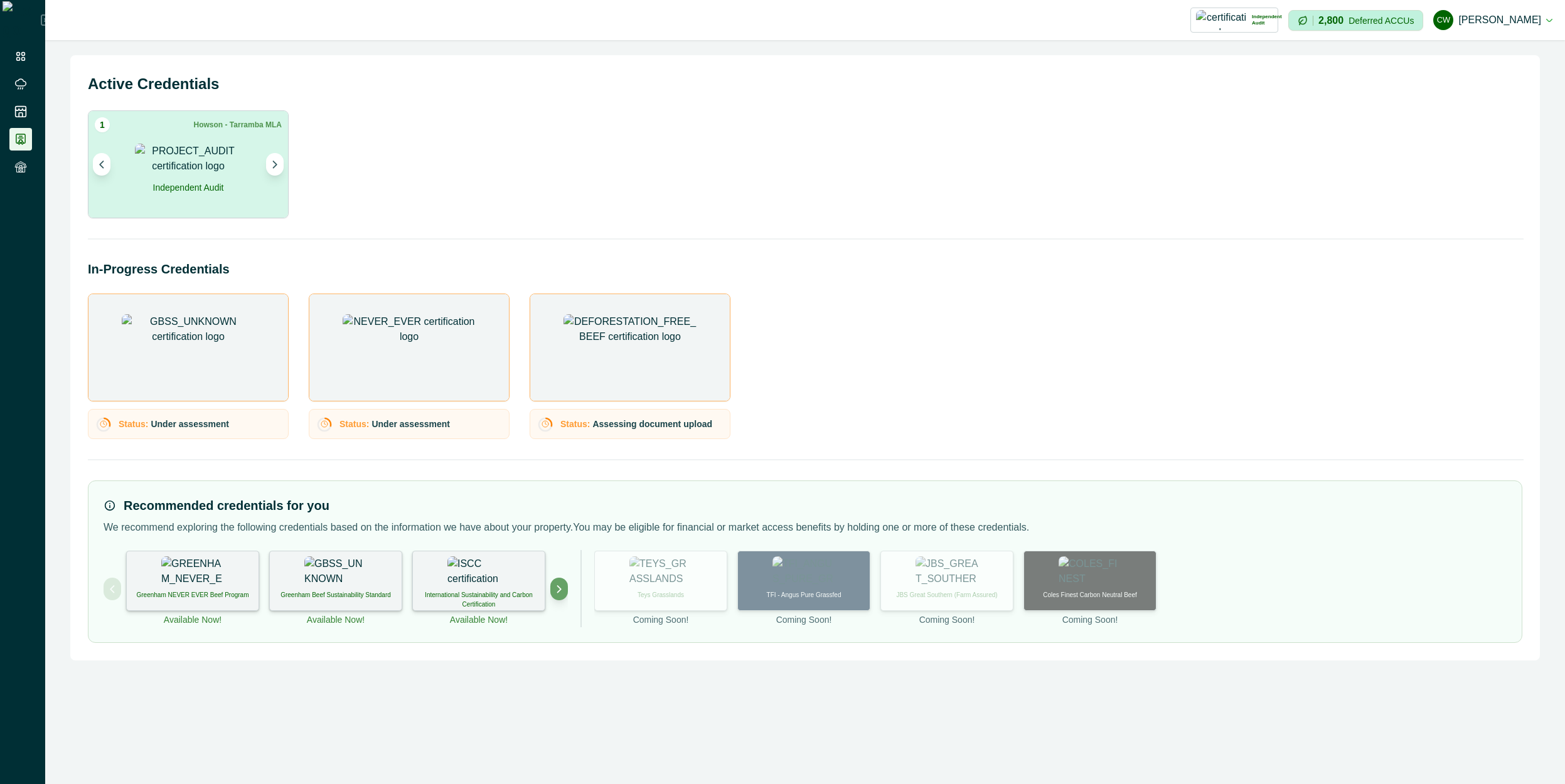
click at [643, 360] on img at bounding box center [630, 349] width 133 height 69
click at [697, 437] on div "Status: Assessing document upload" at bounding box center [630, 424] width 201 height 30
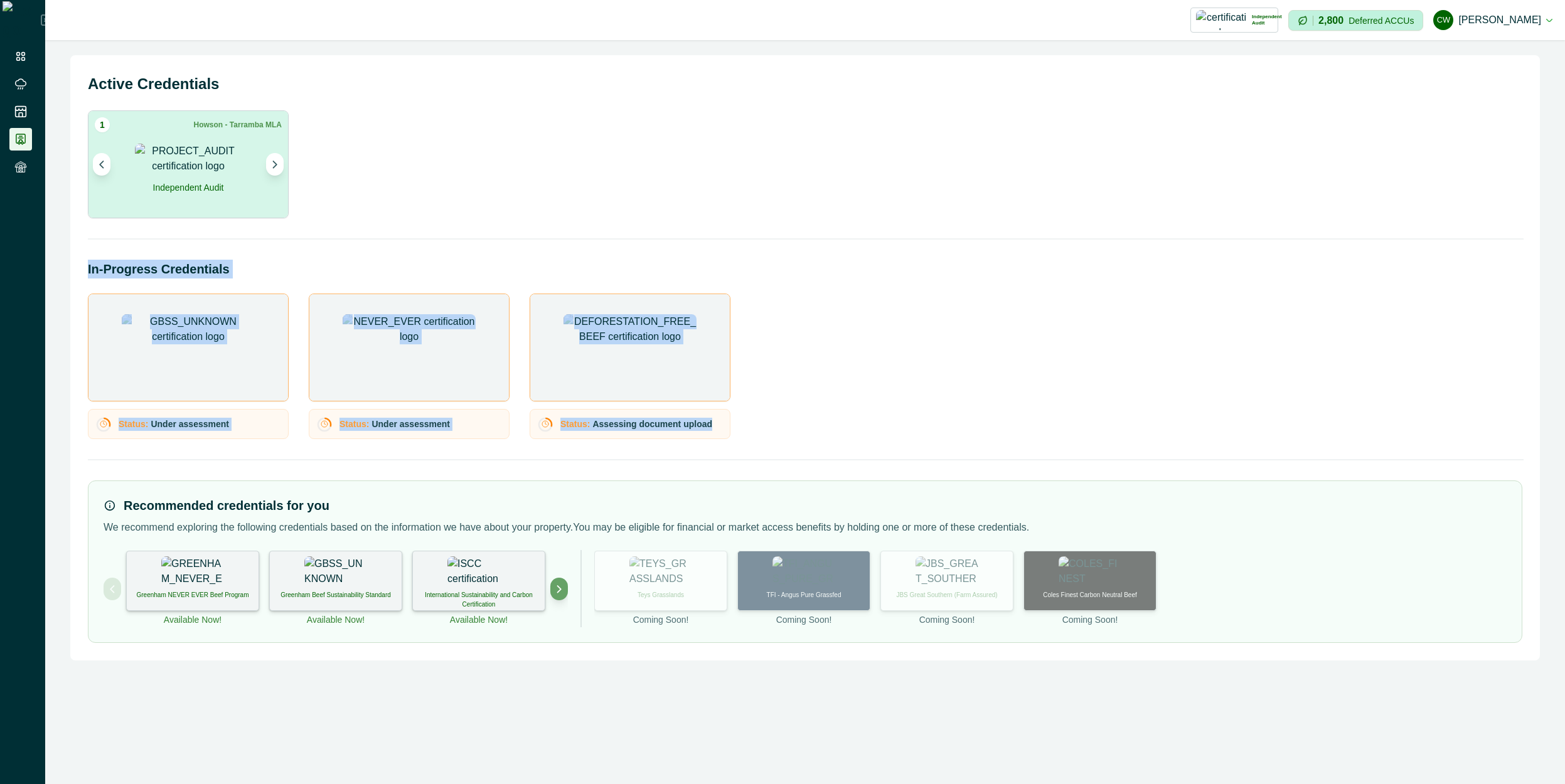
click at [697, 437] on div "Status: Assessing document upload" at bounding box center [630, 424] width 201 height 30
click at [560, 585] on icon "Next project" at bounding box center [559, 589] width 9 height 9
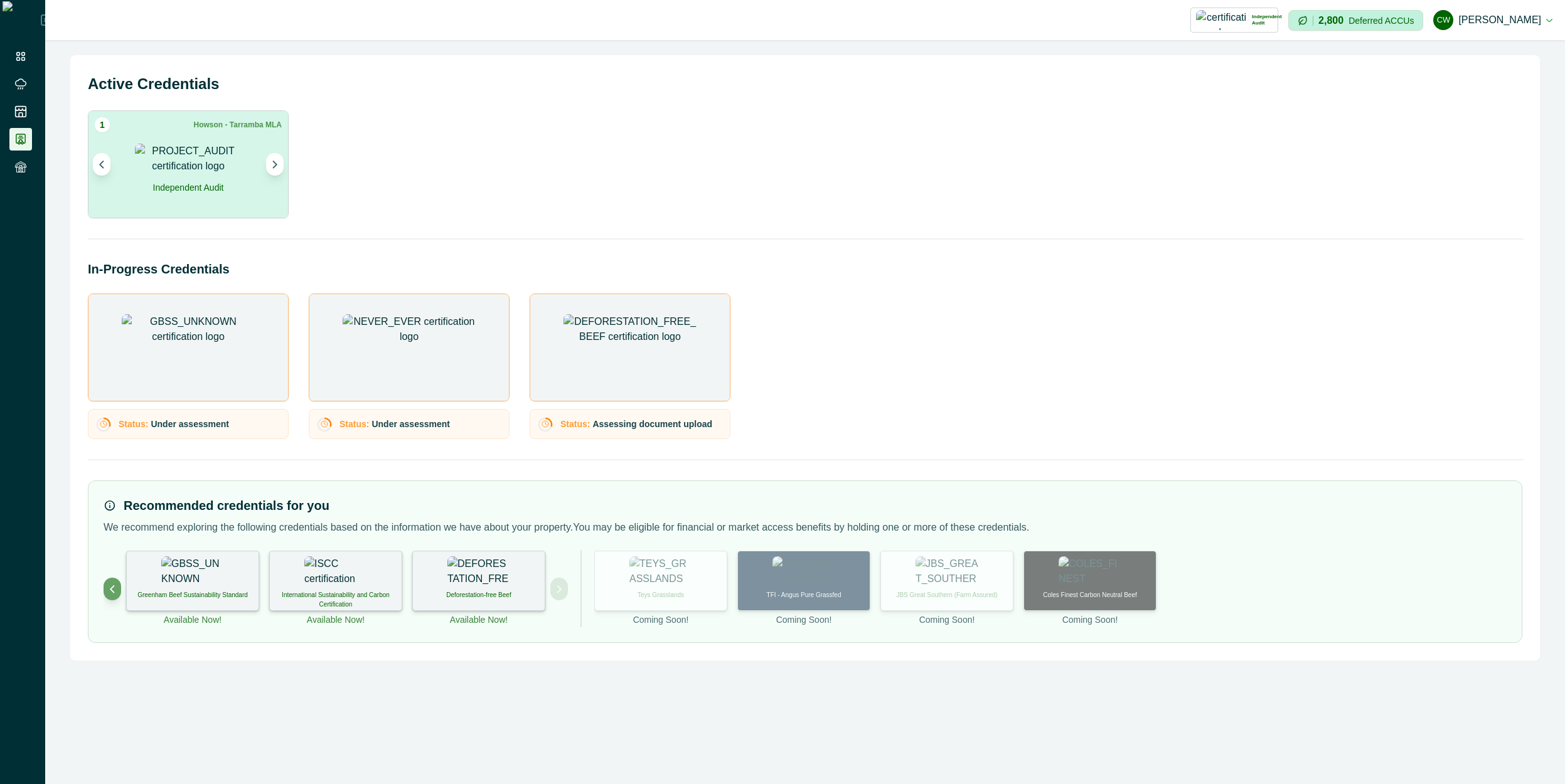
click at [510, 590] on p "Deforestation-free Beef" at bounding box center [478, 595] width 65 height 10
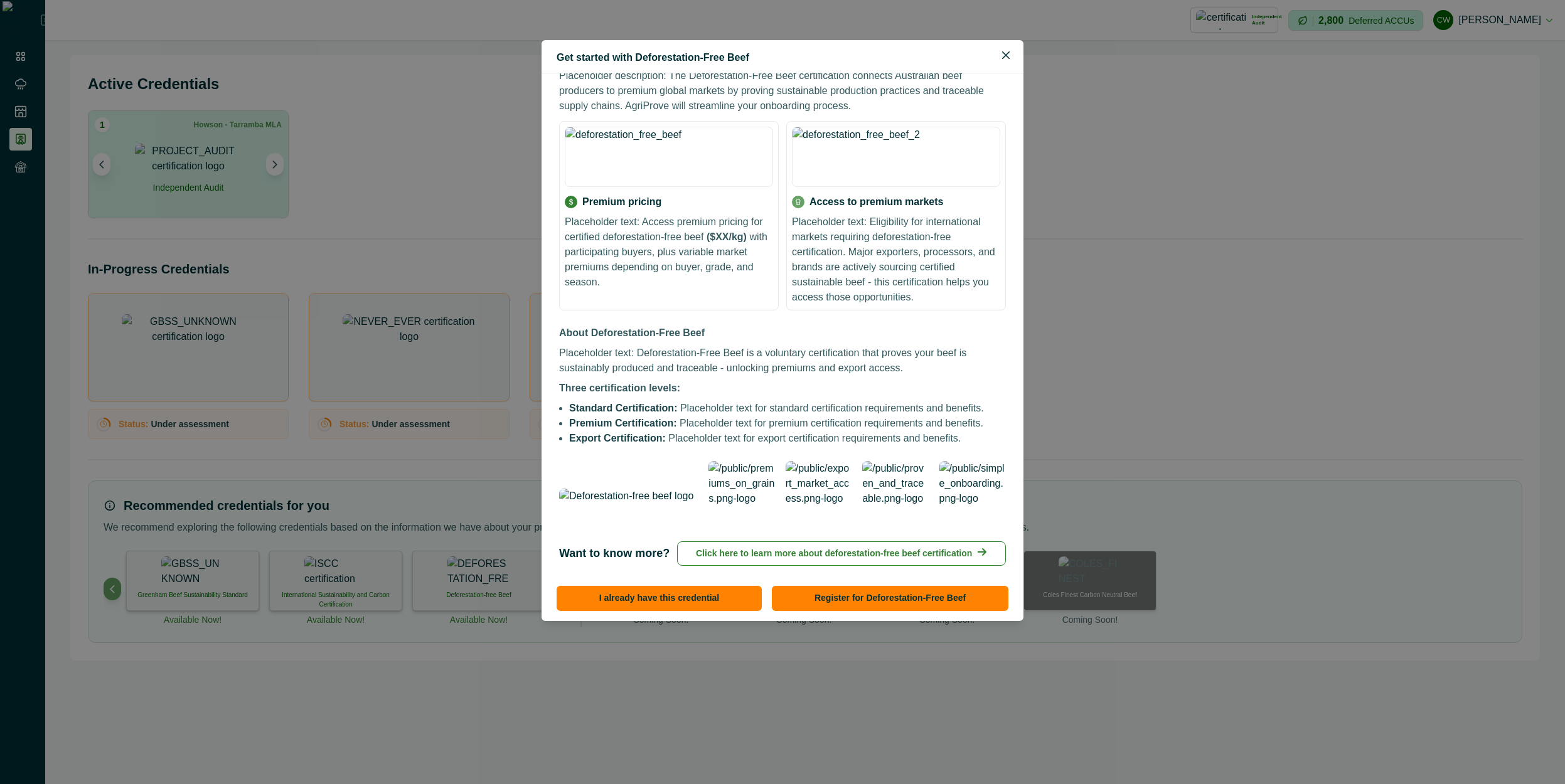
scroll to position [422, 0]
click at [899, 601] on button "Register for Deforestation-Free Beef" at bounding box center [890, 598] width 236 height 25
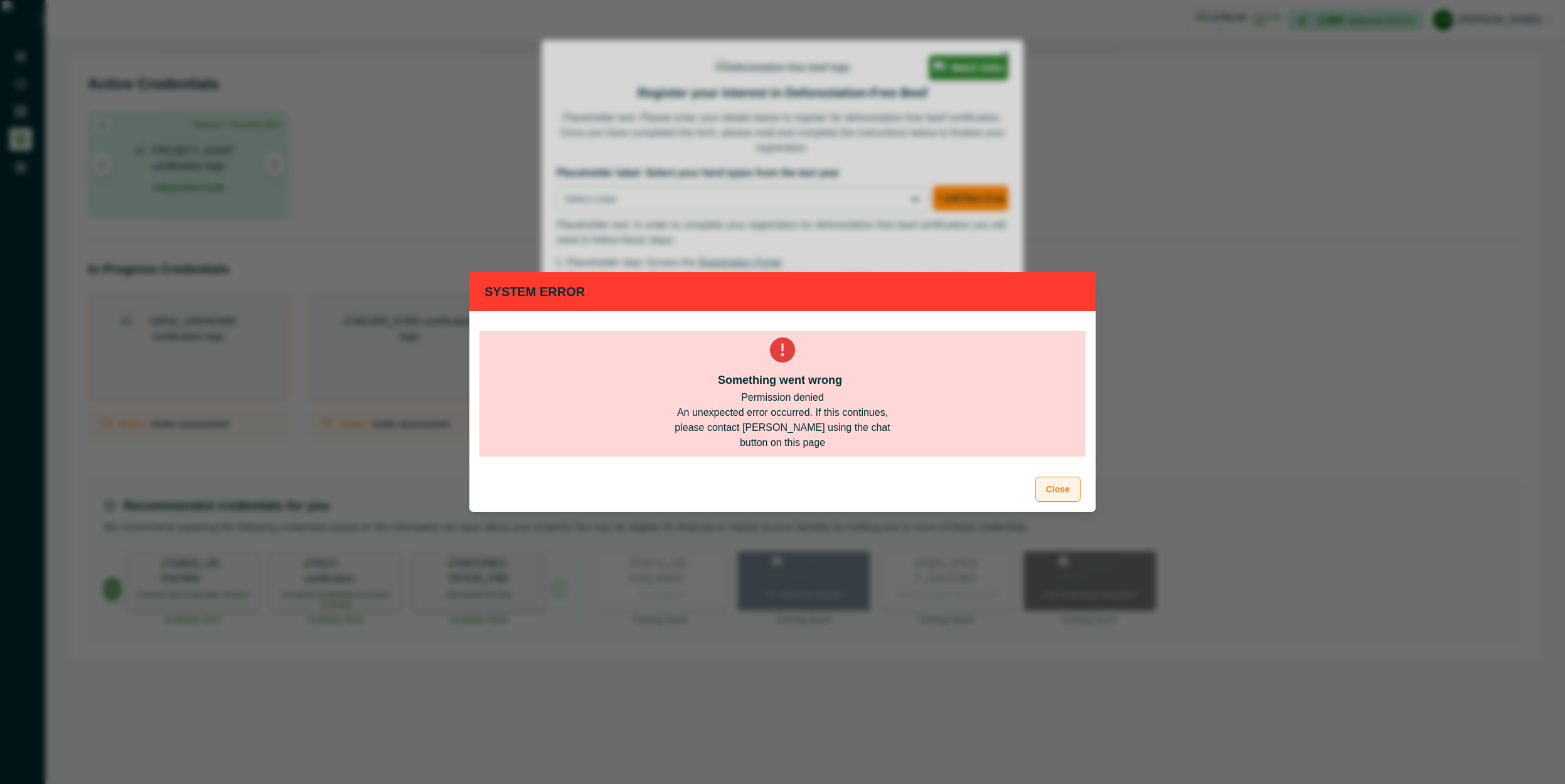
click at [1054, 491] on button "Close" at bounding box center [1058, 489] width 45 height 25
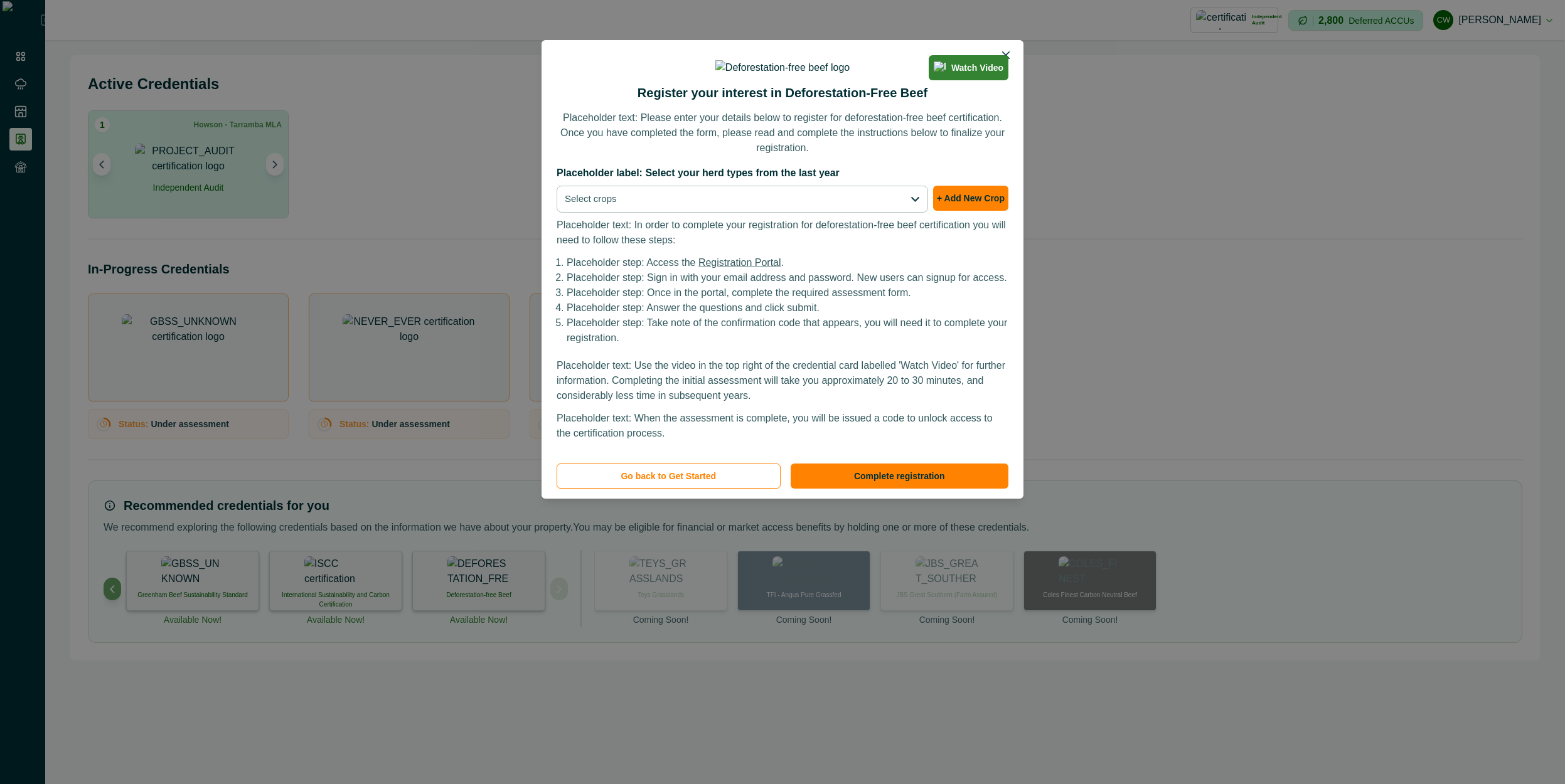
scroll to position [302, 0]
click at [739, 213] on button "Select crops" at bounding box center [742, 199] width 371 height 27
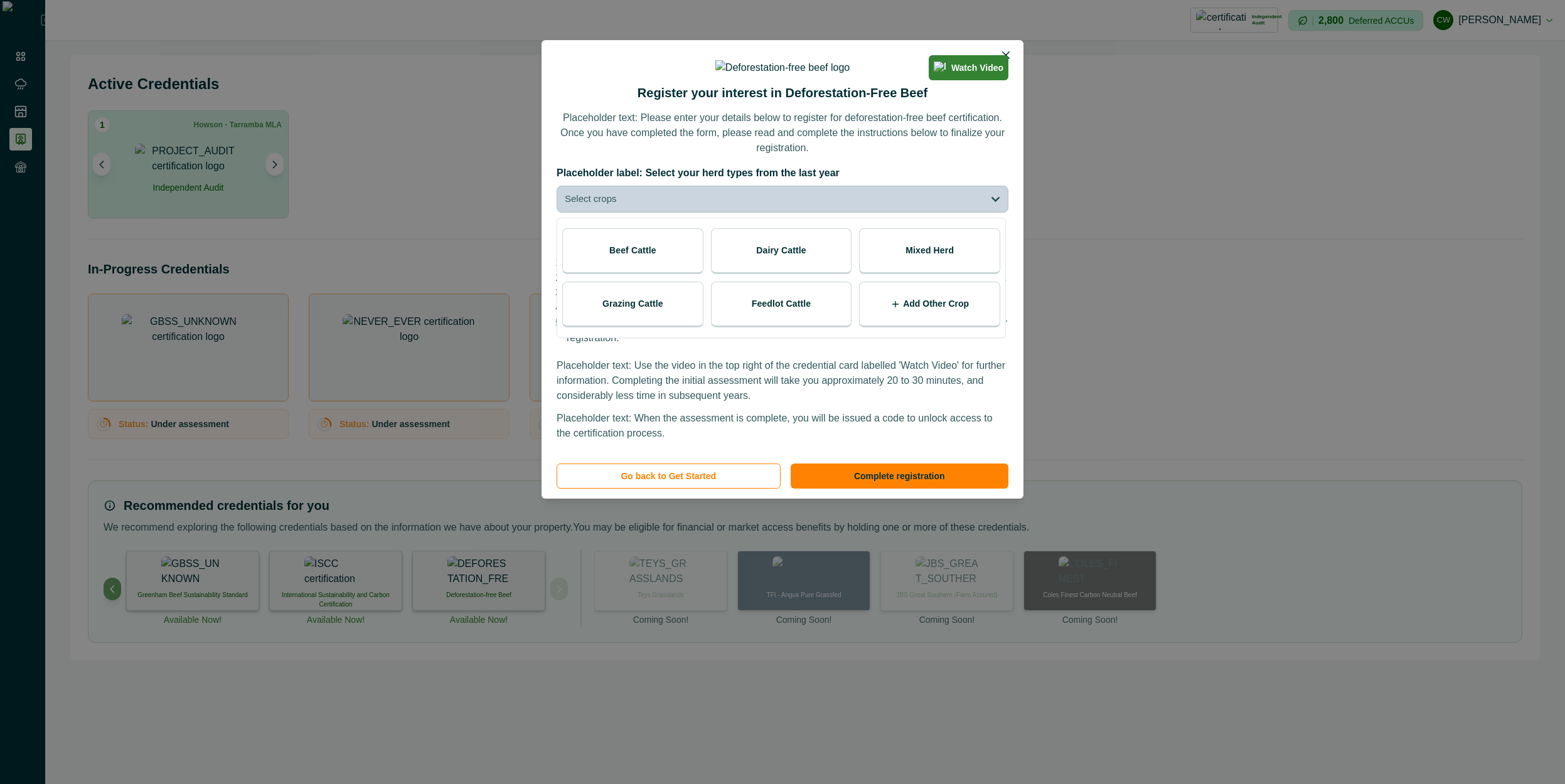
click at [824, 155] on p "Placeholder text: Please enter your details below to register for deforestation…" at bounding box center [782, 133] width 452 height 45
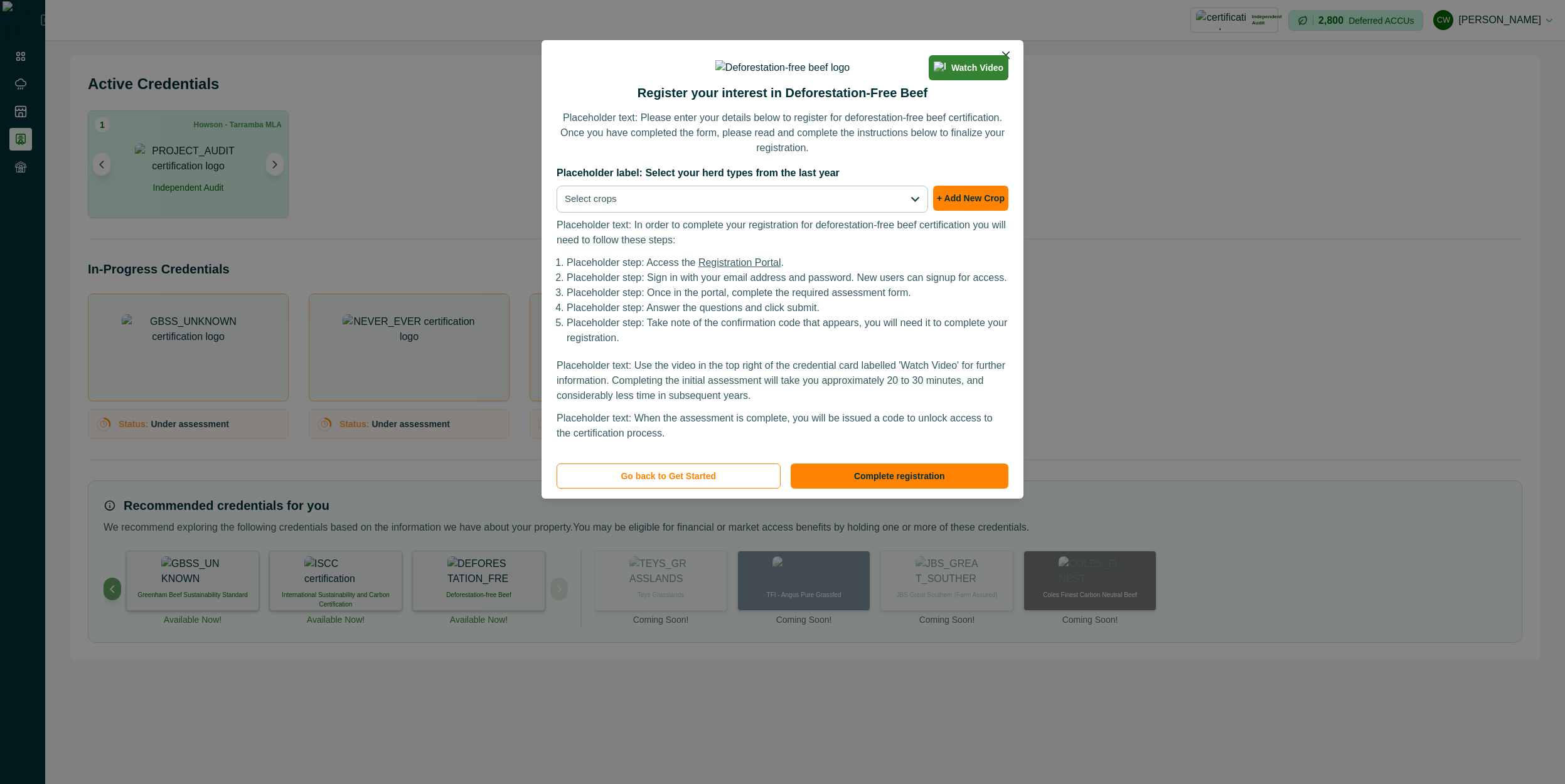
click at [714, 300] on li "Placeholder step: Once in the portal, complete the required assessment form." at bounding box center [787, 293] width 442 height 15
click at [728, 489] on button "Go back to Get Started" at bounding box center [668, 476] width 224 height 25
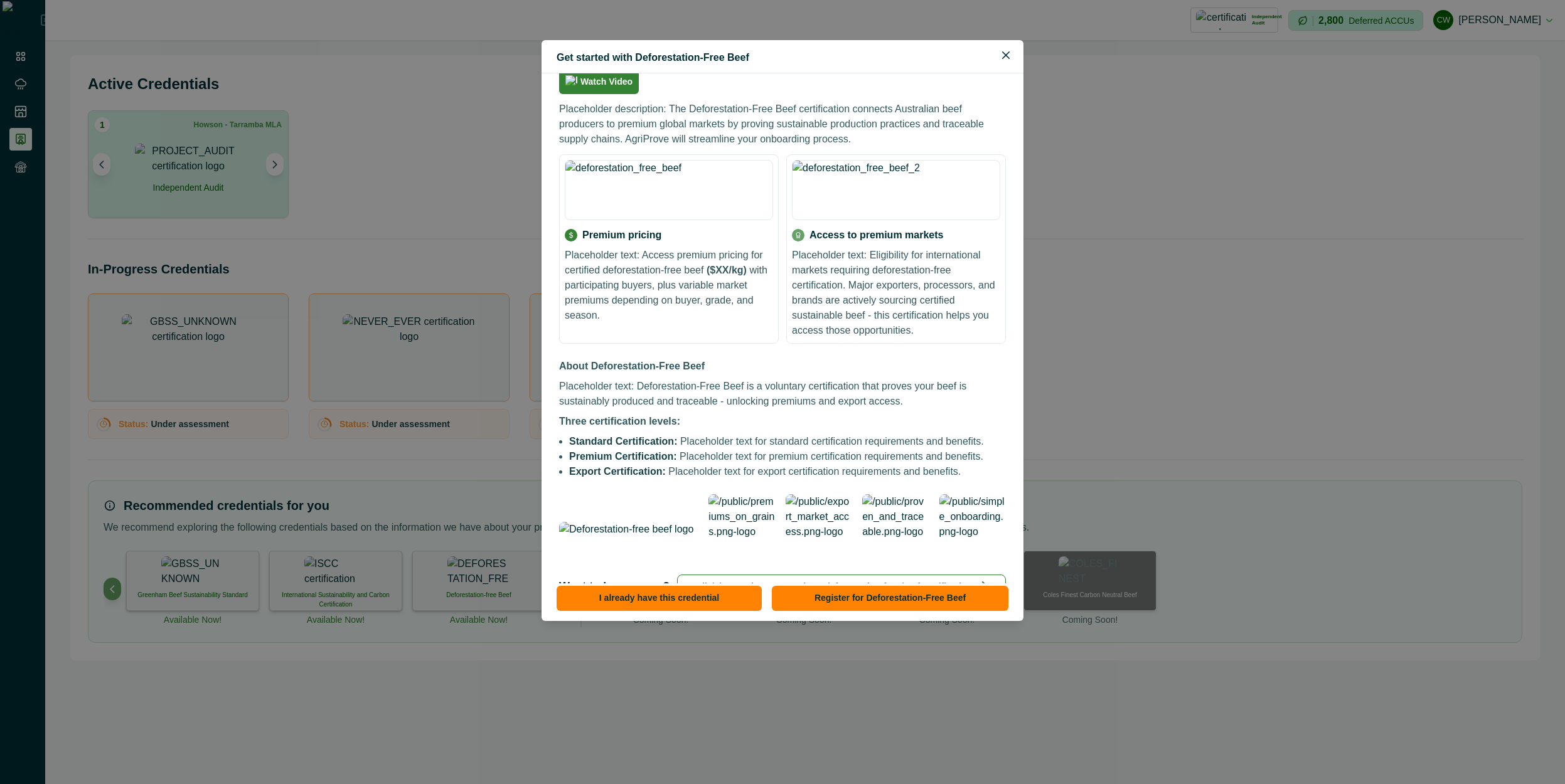
scroll to position [226, 0]
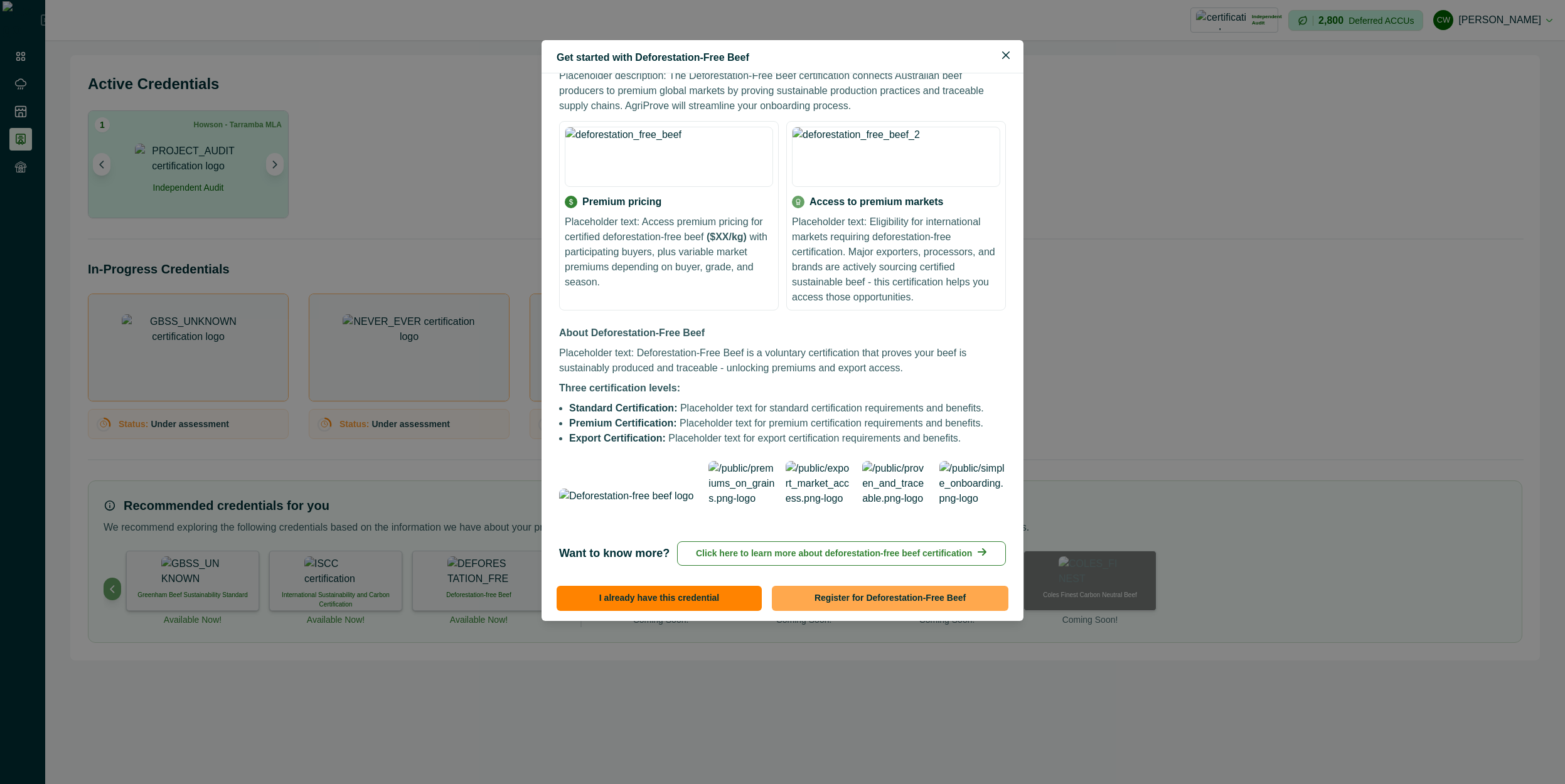
click at [891, 600] on button "Register for Deforestation-Free Beef" at bounding box center [890, 598] width 236 height 25
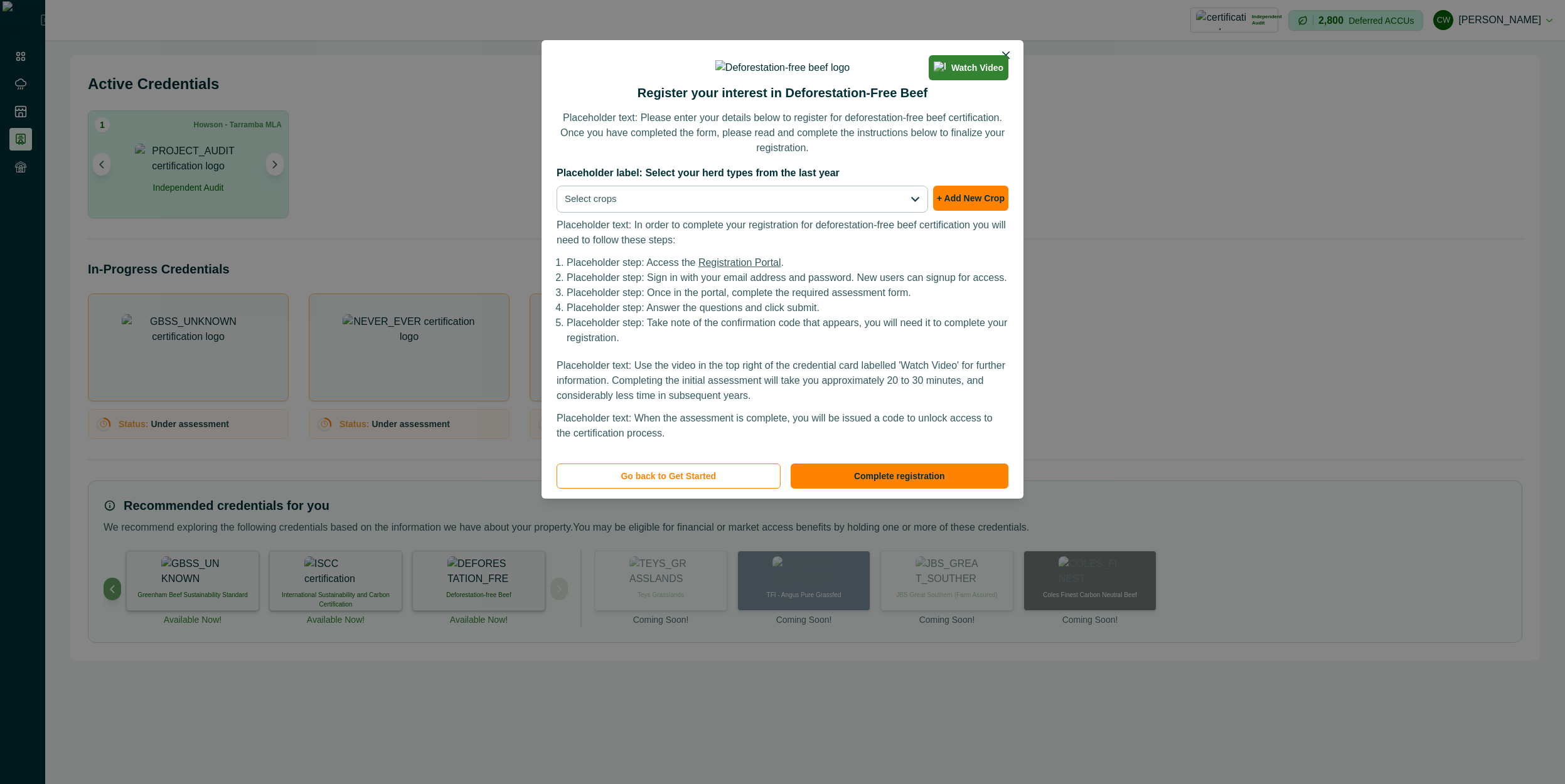
scroll to position [302, 13]
drag, startPoint x: 933, startPoint y: 547, endPoint x: 590, endPoint y: 530, distance: 343.4
click at [590, 499] on section "Watch Video Register your interest in Deforestation-Free Beef Placeholder text:…" at bounding box center [782, 270] width 482 height 459
click at [626, 489] on button "Go back to Get Started" at bounding box center [668, 476] width 224 height 25
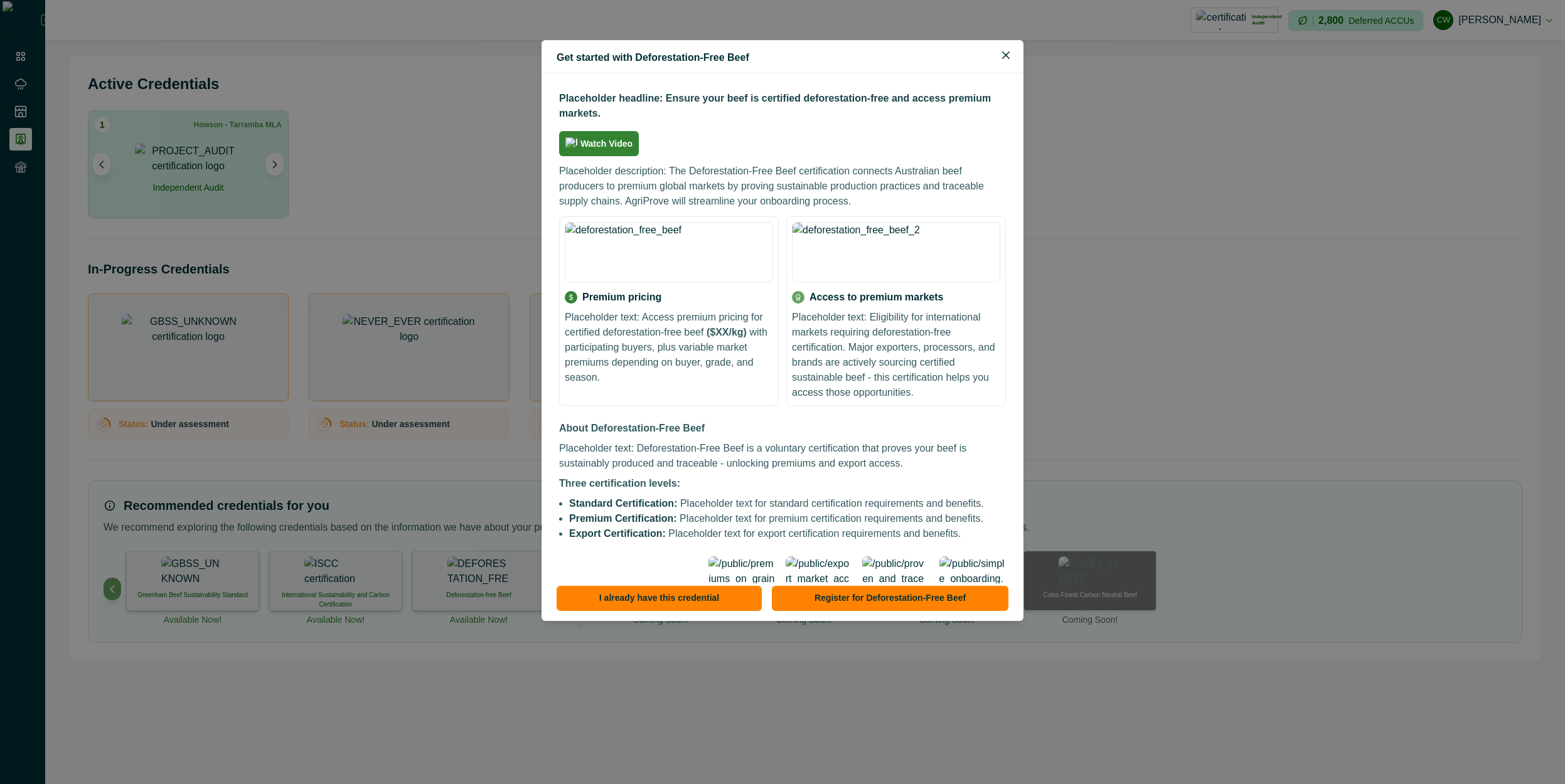
click at [1146, 344] on div "Get started with Deforestation-Free Beef Placeholder headline: Ensure your beef…" at bounding box center [782, 392] width 1565 height 784
